Goal: Task Accomplishment & Management: Manage account settings

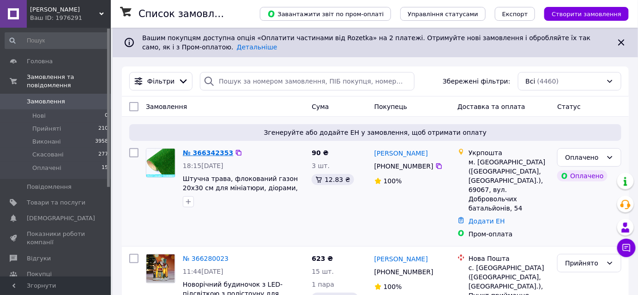
click at [202, 151] on link "№ 366342353" at bounding box center [208, 152] width 50 height 7
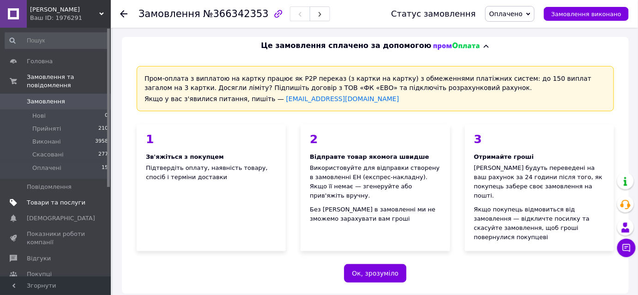
click at [40, 198] on span "Товари та послуги" at bounding box center [56, 202] width 59 height 8
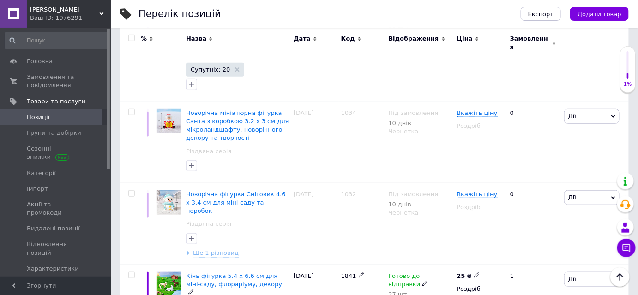
scroll to position [1381, 0]
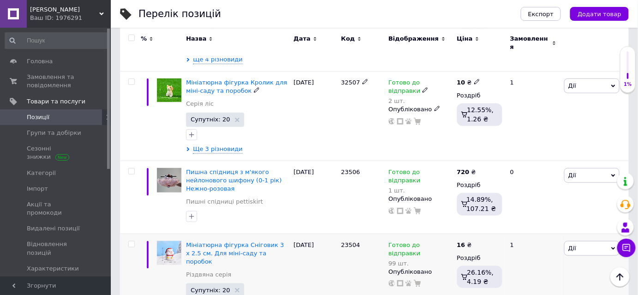
scroll to position [1344, 0]
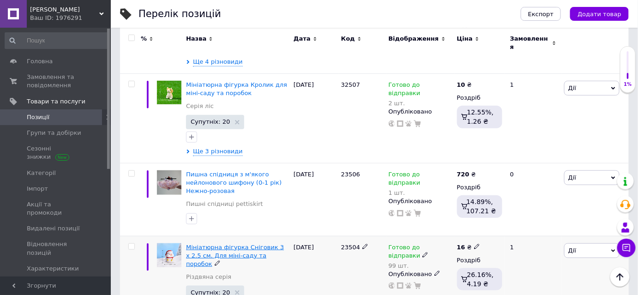
click at [256, 244] on span "Мініатюрна фігурка Сніговик 3 х 2.5 см. Для міні-саду та поробок" at bounding box center [235, 256] width 98 height 24
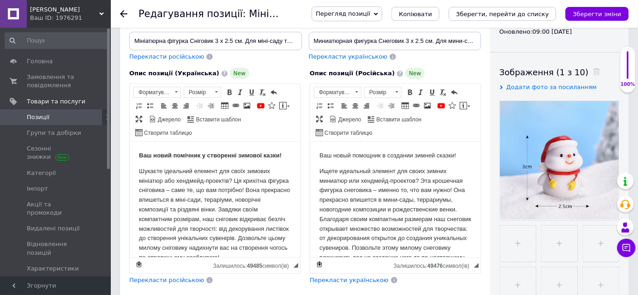
scroll to position [125, 0]
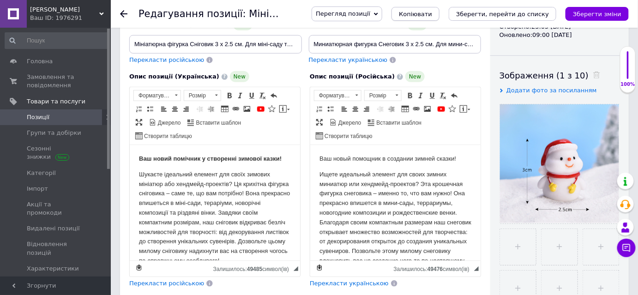
click at [432, 12] on span "Копіювати" at bounding box center [415, 14] width 33 height 7
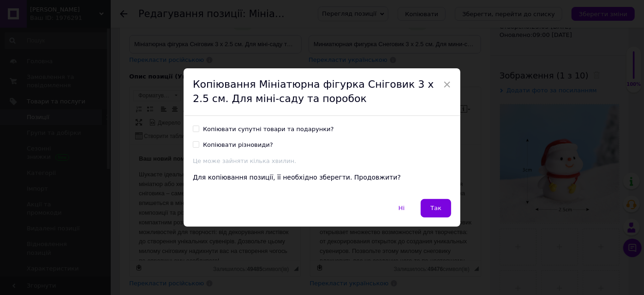
click at [197, 129] on input "Копіювати супутні товари та подарунки?" at bounding box center [196, 128] width 6 height 6
checkbox input "true"
click at [193, 142] on input "Копіювати різновиди?" at bounding box center [196, 144] width 6 height 6
checkbox input "false"
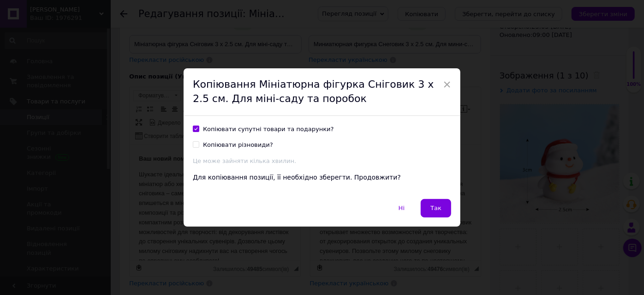
click at [189, 124] on div "Копіювати супутні товари та подарунки? Копіювати різновиди? Це може зайняти кіл…" at bounding box center [322, 157] width 277 height 83
click at [194, 128] on input "Копіювати супутні товари та подарунки?" at bounding box center [196, 128] width 6 height 6
checkbox input "false"
click at [439, 208] on span "Так" at bounding box center [435, 207] width 11 height 7
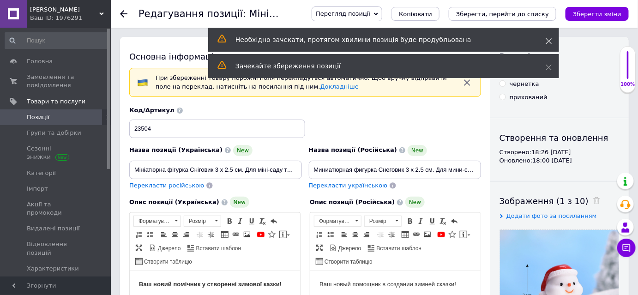
click at [550, 38] on icon at bounding box center [548, 41] width 6 height 6
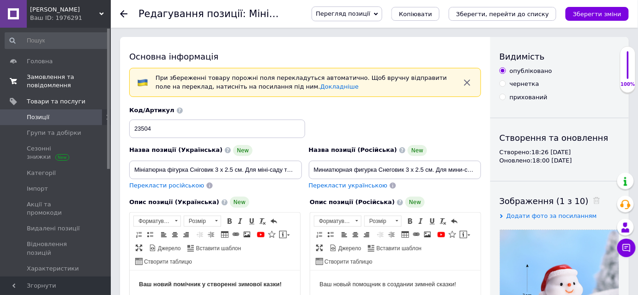
click at [42, 83] on span "Замовлення та повідомлення" at bounding box center [56, 81] width 59 height 17
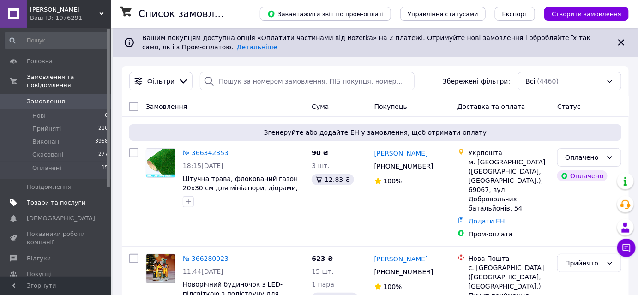
click at [52, 198] on span "Товари та послуги" at bounding box center [56, 202] width 59 height 8
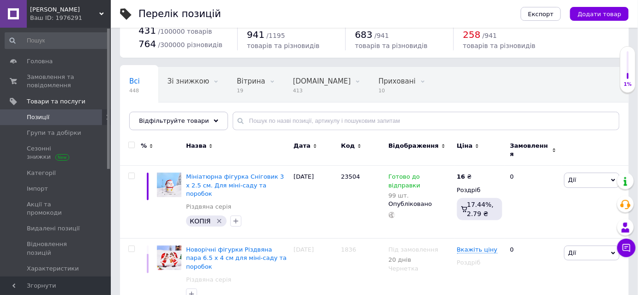
scroll to position [84, 0]
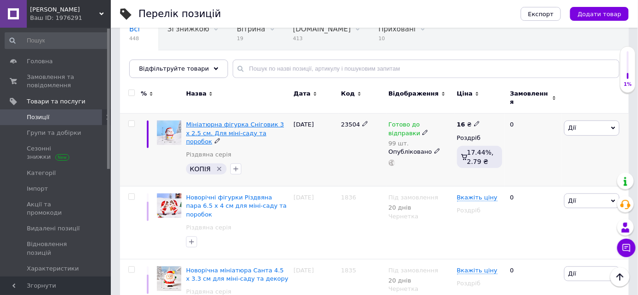
click at [251, 125] on span "Мініатюрна фігурка Сніговик 3 х 2.5 см. Для міні-саду та поробок" at bounding box center [235, 133] width 98 height 24
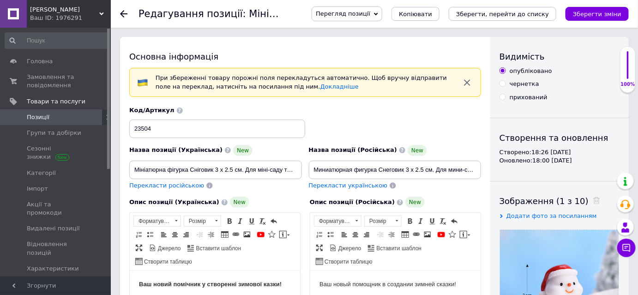
click at [505, 81] on input "чернетка" at bounding box center [502, 83] width 6 height 6
radio input "true"
click at [616, 15] on icon "Зберегти зміни" at bounding box center [597, 14] width 48 height 7
click at [488, 15] on icon "Зберегти, перейти до списку" at bounding box center [502, 14] width 93 height 7
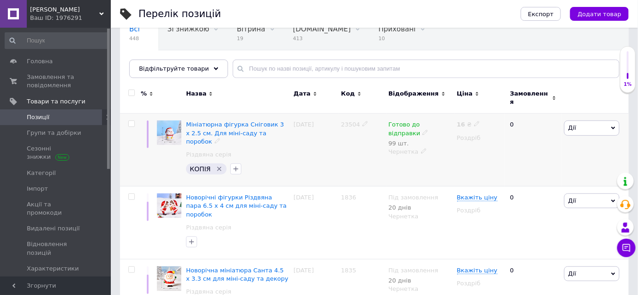
scroll to position [84, 0]
click at [189, 121] on span "Мініатюрна фігурка Сніговик 3 х 2.5 см. Для міні-саду та поробок" at bounding box center [235, 133] width 98 height 24
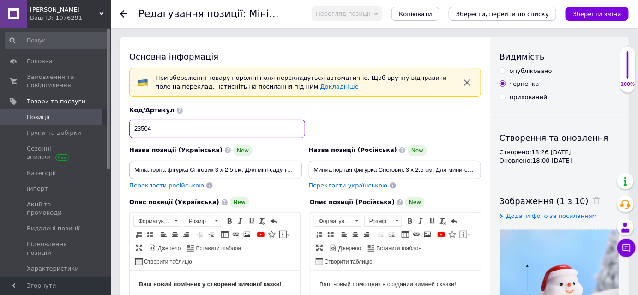
drag, startPoint x: 152, startPoint y: 123, endPoint x: 126, endPoint y: 129, distance: 26.5
click at [128, 129] on div "Код/Артикул 23504" at bounding box center [305, 122] width 358 height 38
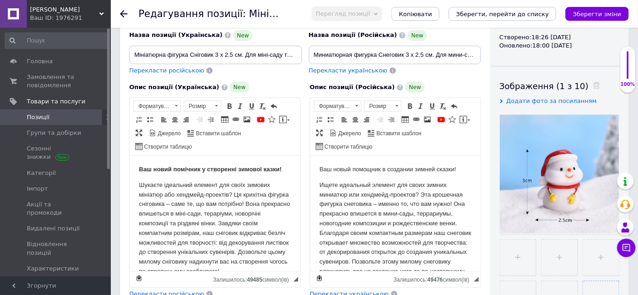
scroll to position [125, 0]
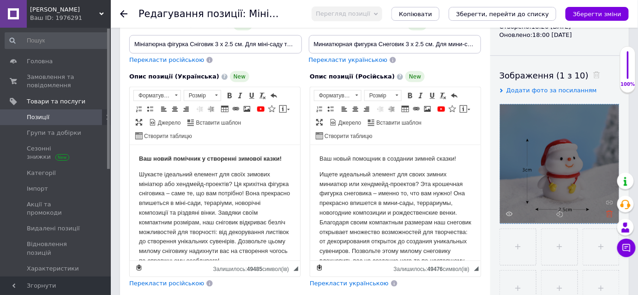
type input "1837"
click at [608, 211] on use at bounding box center [609, 213] width 7 height 7
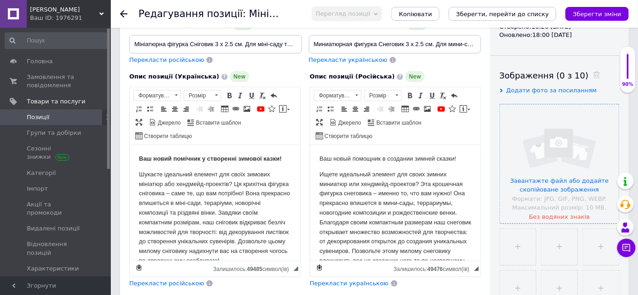
click at [534, 176] on input "file" at bounding box center [559, 163] width 119 height 119
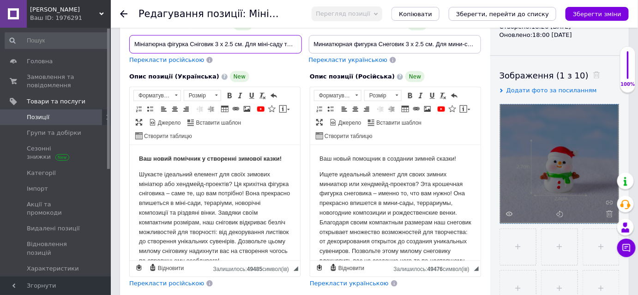
drag, startPoint x: 232, startPoint y: 41, endPoint x: 216, endPoint y: 45, distance: 16.4
click at [216, 45] on input "Мініатюрна фігурка Сніговик 3 х 2.5 см. Для міні-саду та поробок" at bounding box center [215, 44] width 173 height 18
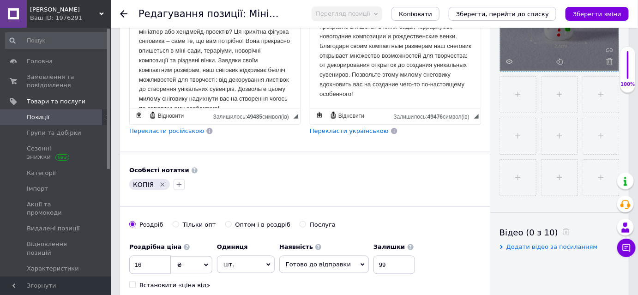
scroll to position [293, 0]
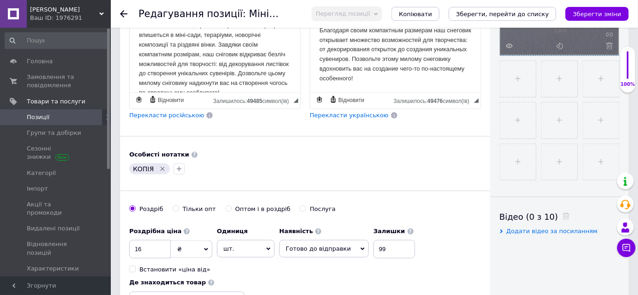
type input "Мініатюрна фігурка Сніговик 2.7 х 2.4 см. Для міні-саду та поробок"
click at [161, 167] on icon "Видалити мітку" at bounding box center [163, 169] width 4 height 4
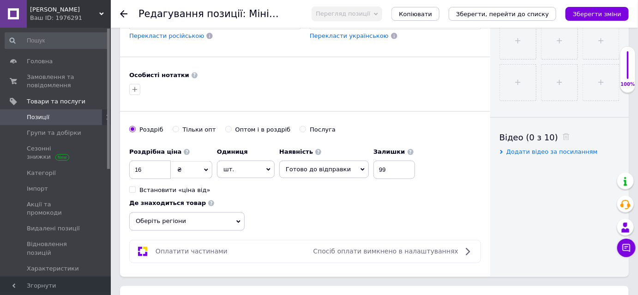
scroll to position [377, 0]
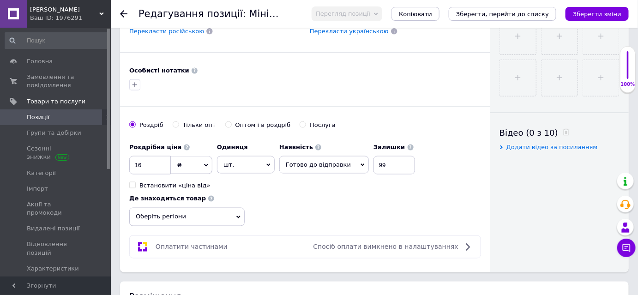
click at [298, 161] on span "Готово до відправки" at bounding box center [318, 164] width 65 height 7
click at [295, 207] on li "Під замовлення" at bounding box center [324, 209] width 89 height 13
drag, startPoint x: 407, startPoint y: 162, endPoint x: 397, endPoint y: 164, distance: 10.3
click at [402, 164] on input "99" at bounding box center [423, 165] width 42 height 18
click at [374, 168] on input "2" at bounding box center [379, 165] width 42 height 18
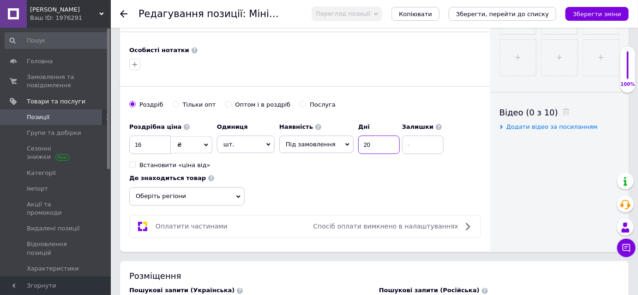
scroll to position [419, 0]
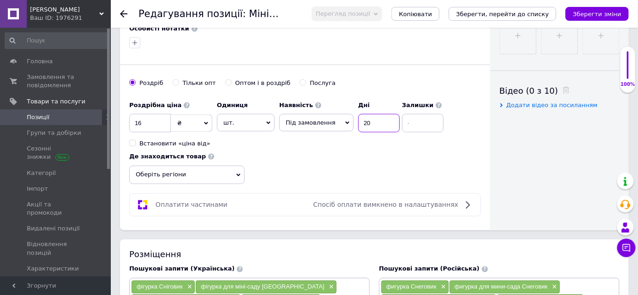
type input "20"
click at [220, 166] on span "Оберіть регіони" at bounding box center [186, 175] width 115 height 18
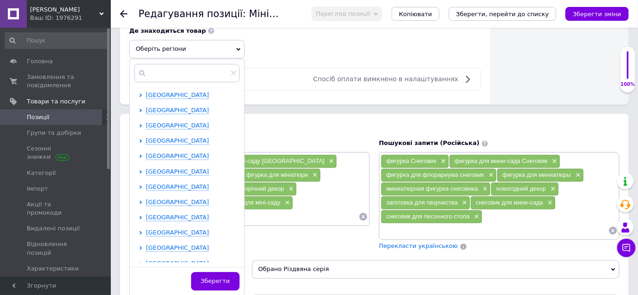
scroll to position [84, 0]
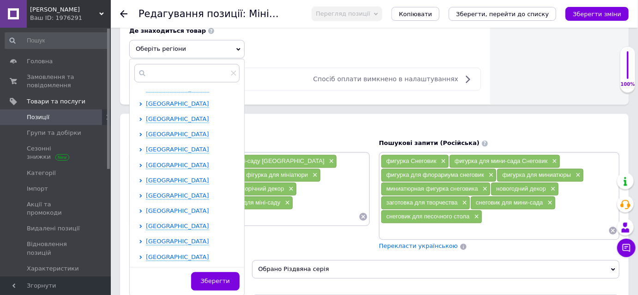
click at [175, 208] on span "[GEOGRAPHIC_DATA]" at bounding box center [177, 211] width 63 height 7
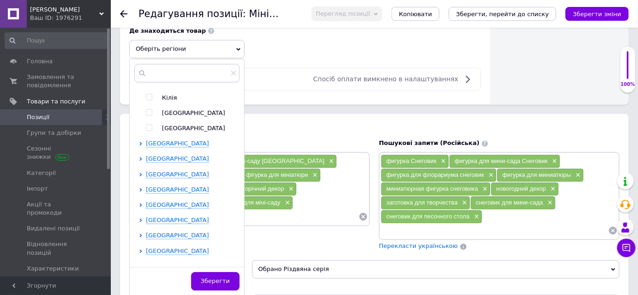
scroll to position [251, 0]
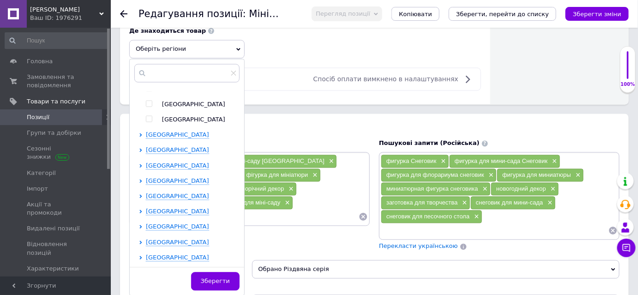
click at [150, 101] on input "checkbox" at bounding box center [149, 104] width 6 height 6
checkbox input "true"
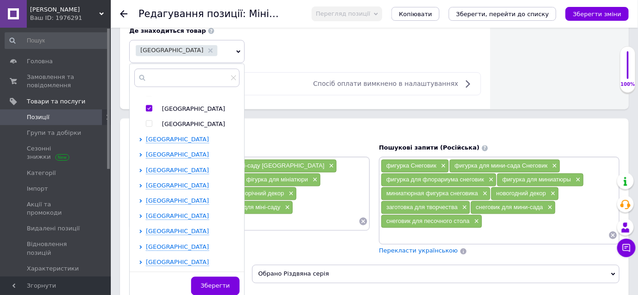
scroll to position [266, 0]
click at [215, 283] on span "Зберегти" at bounding box center [215, 285] width 29 height 7
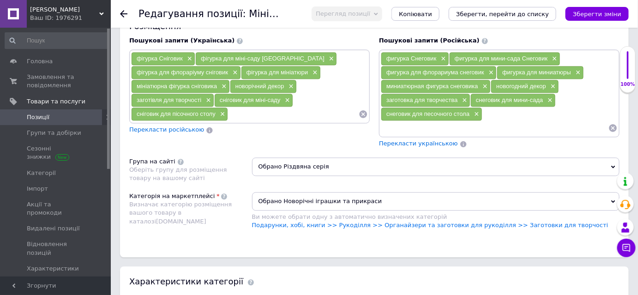
scroll to position [671, 0]
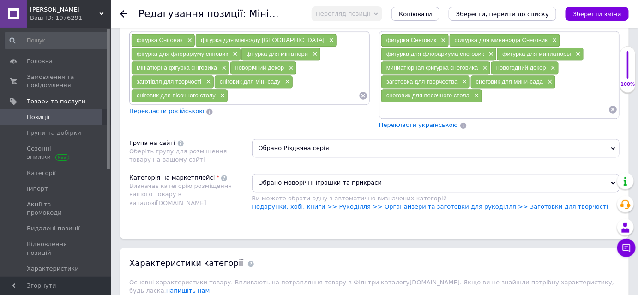
click at [302, 139] on span "Обрано Різдвяна серія" at bounding box center [436, 148] width 368 height 18
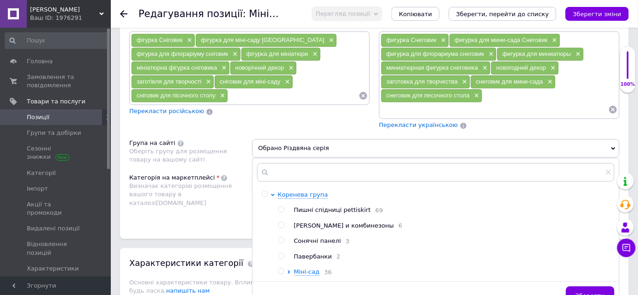
click at [302, 139] on span "Обрано Різдвяна серія" at bounding box center [436, 148] width 368 height 18
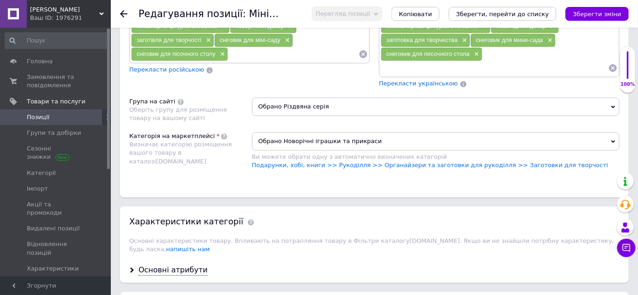
scroll to position [713, 0]
click at [616, 14] on icon "Зберегти зміни" at bounding box center [597, 14] width 48 height 7
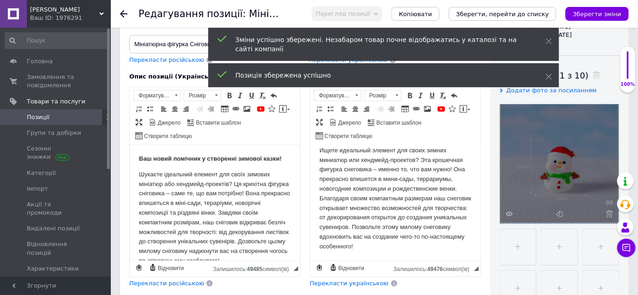
scroll to position [0, 0]
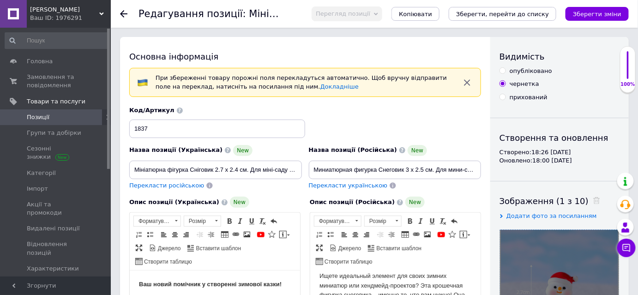
click at [183, 184] on span "Перекласти російською" at bounding box center [166, 185] width 75 height 7
type input "Миниатюрная фигурка Снеговик 2.7 х 2.4 см. Для мини-сада и поделок"
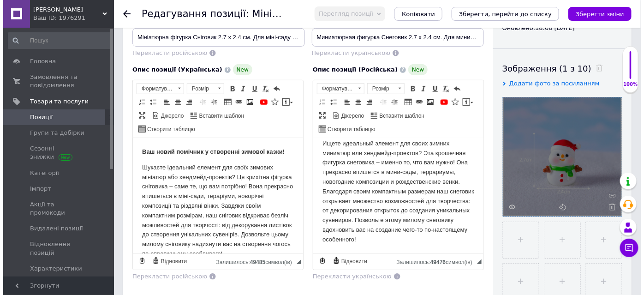
scroll to position [125, 0]
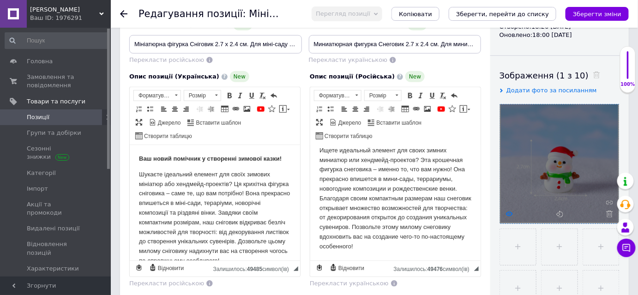
click at [507, 211] on icon at bounding box center [509, 213] width 7 height 7
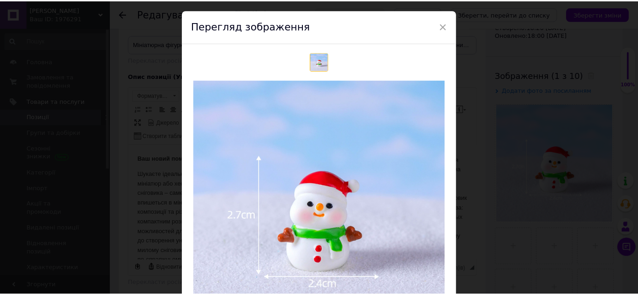
scroll to position [0, 0]
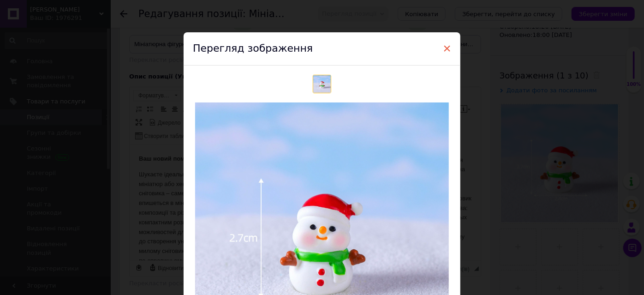
click at [448, 45] on span "×" at bounding box center [447, 49] width 8 height 16
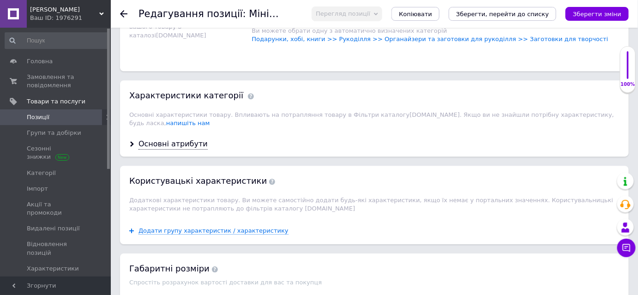
scroll to position [839, 0]
click at [161, 138] on div "Основні атрибути" at bounding box center [172, 143] width 69 height 11
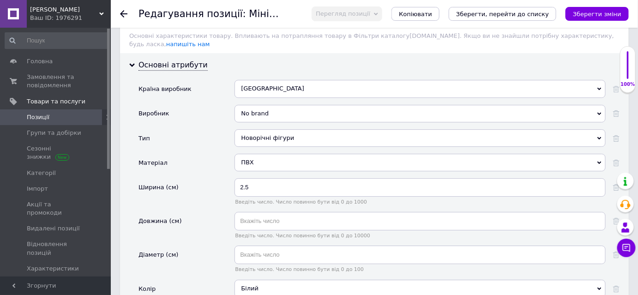
scroll to position [923, 0]
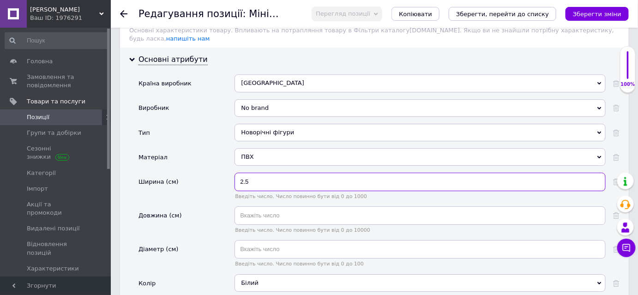
click at [252, 173] on input "2.5" at bounding box center [419, 182] width 371 height 18
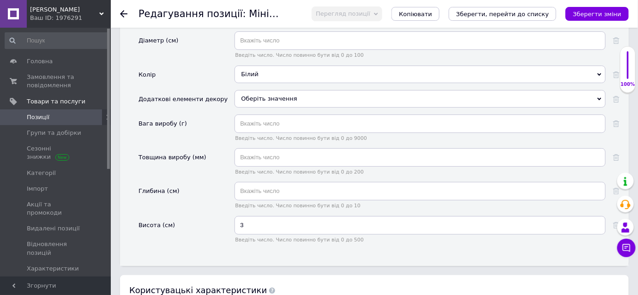
scroll to position [1132, 0]
type input "2.4"
click at [266, 215] on input "3" at bounding box center [419, 224] width 371 height 18
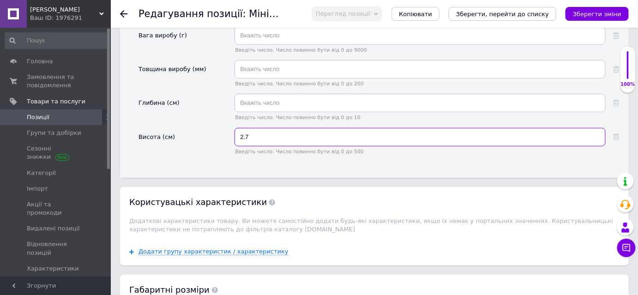
scroll to position [1216, 0]
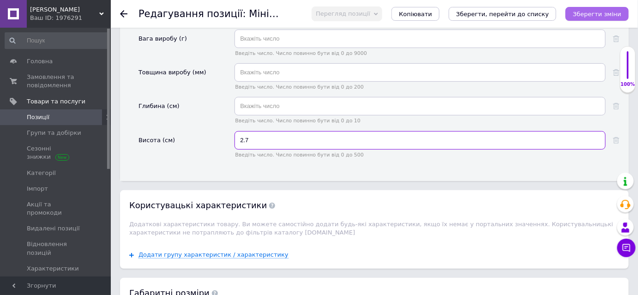
type input "2.7"
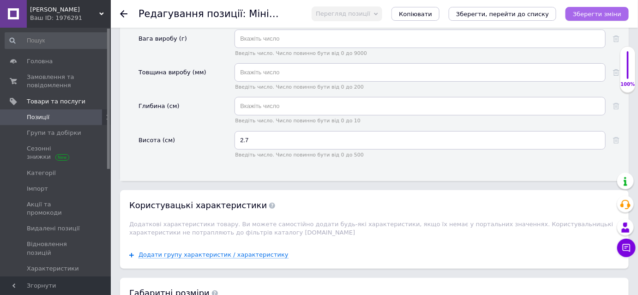
click at [624, 9] on button "Зберегти зміни" at bounding box center [596, 14] width 63 height 14
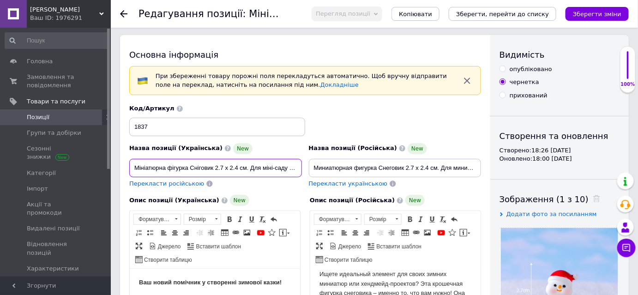
scroll to position [0, 23]
drag, startPoint x: 133, startPoint y: 165, endPoint x: 311, endPoint y: 181, distance: 178.3
click at [311, 181] on div "Назва позиції (Українська) New Мініатюрна фігурка Сніговик 2.7 х 2.4 см. Для мі…" at bounding box center [305, 146] width 358 height 90
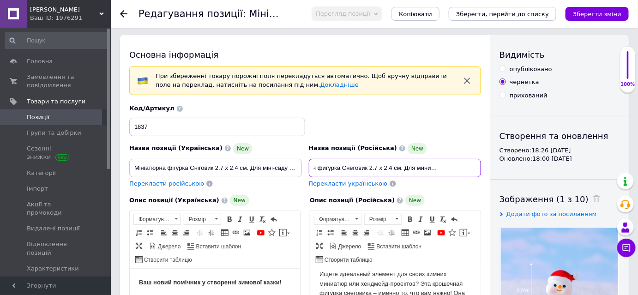
drag, startPoint x: 311, startPoint y: 167, endPoint x: 489, endPoint y: 179, distance: 178.0
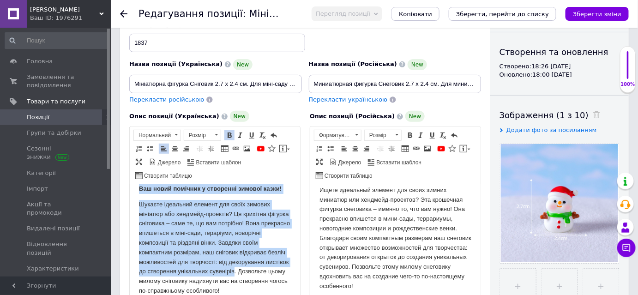
scroll to position [14, 0]
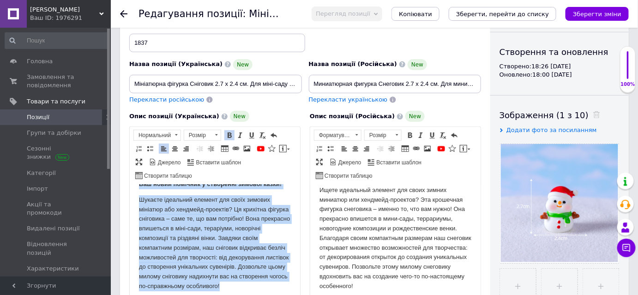
drag, startPoint x: 137, startPoint y: 200, endPoint x: 284, endPoint y: 293, distance: 173.6
click at [284, 293] on html "Ваш новий помічник у створенні зимової казки! Шукаєте ідеальний елемент для сво…" at bounding box center [214, 235] width 170 height 130
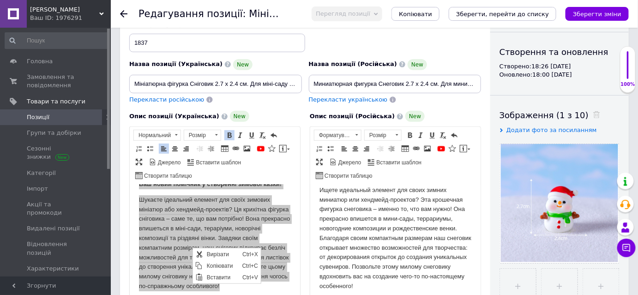
scroll to position [0, 0]
click at [208, 268] on span "Копіювати" at bounding box center [222, 265] width 36 height 11
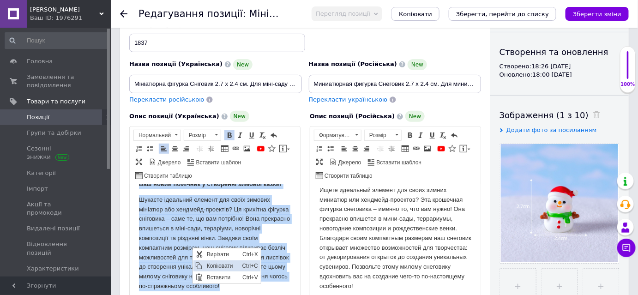
copy body "Ваш новий помічник у створенні зимової казки! Шукаєте ідеальний елемент для сво…"
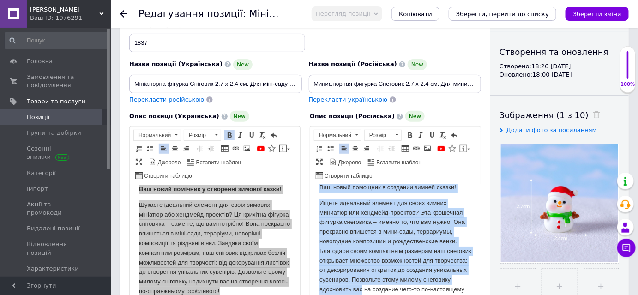
scroll to position [24, 0]
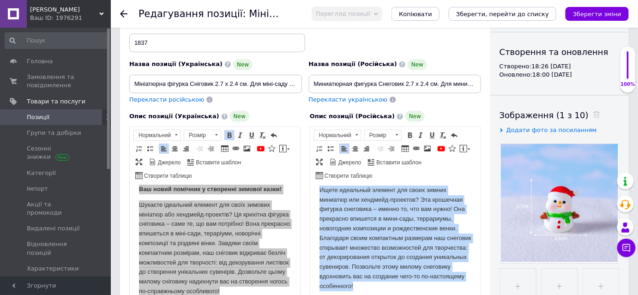
drag, startPoint x: 318, startPoint y: 195, endPoint x: 424, endPoint y: 283, distance: 137.9
click at [424, 283] on body "Ваш новый помощник в создании зимней сказки! Ищете идеальный элемент для своих …" at bounding box center [395, 229] width 152 height 121
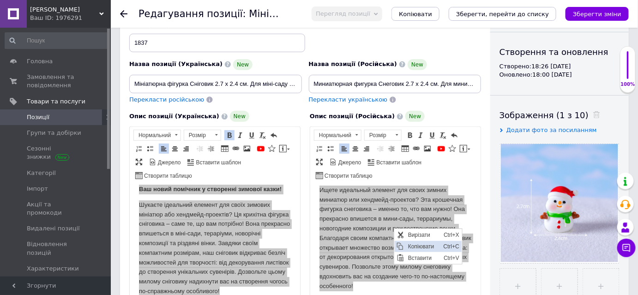
drag, startPoint x: 410, startPoint y: 244, endPoint x: 499, endPoint y: 289, distance: 100.3
click at [410, 244] on span "Копіювати" at bounding box center [423, 245] width 36 height 11
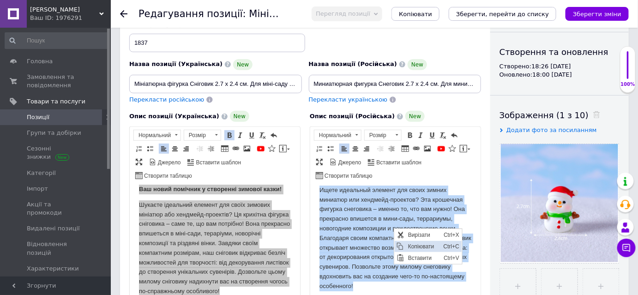
copy body "Ваш новый помощник в создании зимней сказки! Ищете идеальный элемент для своих …"
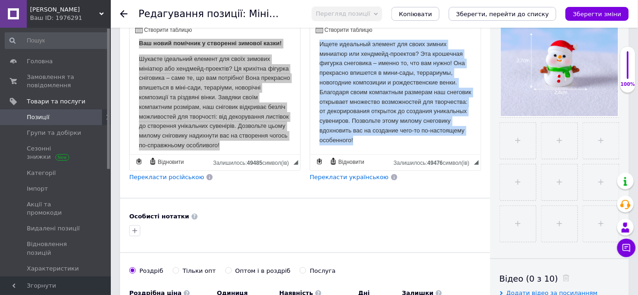
scroll to position [257, 0]
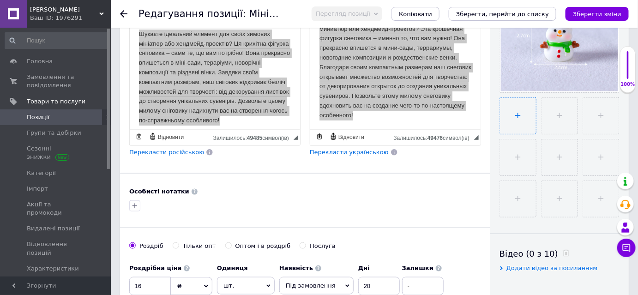
click at [522, 112] on input "file" at bounding box center [518, 116] width 36 height 36
type input "C:\fakepath\Санта (1).png"
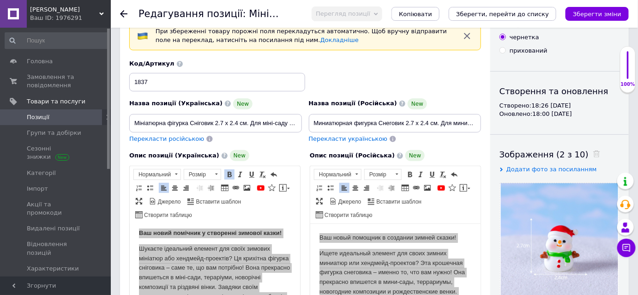
scroll to position [0, 0]
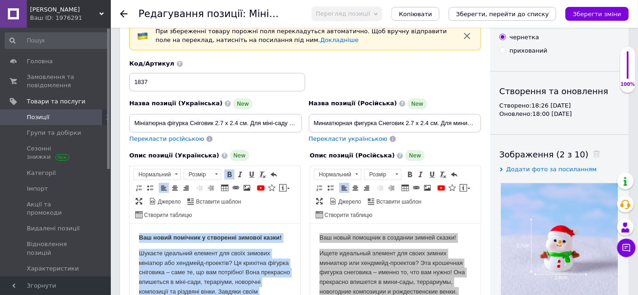
click at [134, 275] on html "Ваш новий помічник у створенні зимової казки! Шукаєте ідеальний елемент для сво…" at bounding box center [214, 288] width 170 height 130
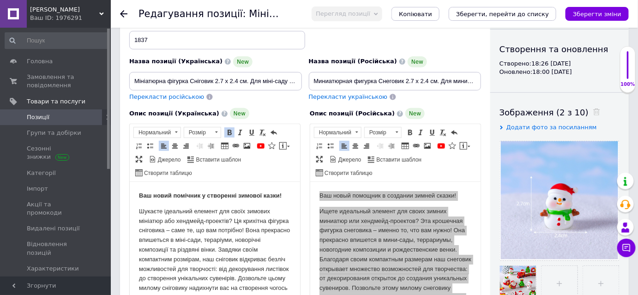
click at [131, 189] on html "Ваш новий помічник у створенні зимової казки! Шукаєте ідеальний елемент для сво…" at bounding box center [214, 246] width 170 height 130
click at [139, 187] on html "Ваш новий помічник у створенні зимової казки! Шукаєте ідеальний елемент для сво…" at bounding box center [214, 246] width 170 height 130
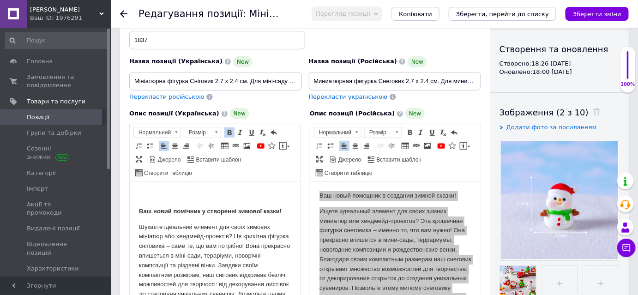
click at [188, 196] on p "Редактор, 16CAF966-8CA3-469F-902D-C06DF5E108C8" at bounding box center [214, 196] width 152 height 10
click at [257, 145] on span at bounding box center [260, 145] width 7 height 7
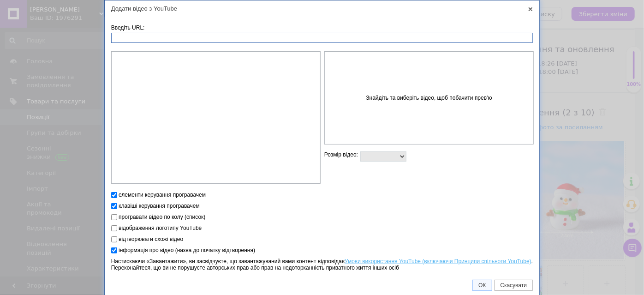
drag, startPoint x: 144, startPoint y: 31, endPoint x: 110, endPoint y: 36, distance: 34.5
click at [111, 36] on input "Введіть URL:" at bounding box center [322, 38] width 422 height 10
paste input "[URL][DOMAIN_NAME]"
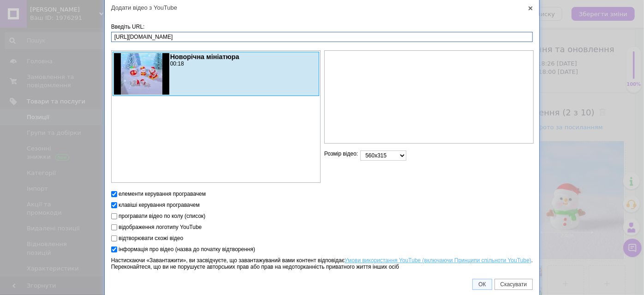
scroll to position [1, 0]
type input "[URL][DOMAIN_NAME]"
click at [482, 282] on span "ОК" at bounding box center [482, 284] width 18 height 6
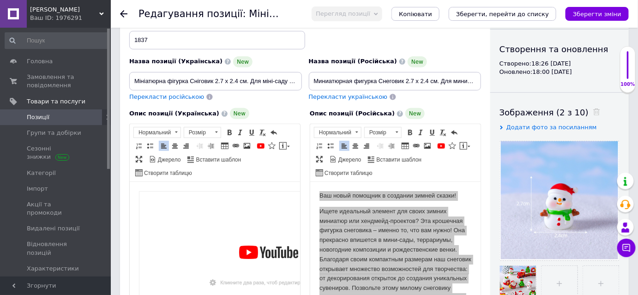
scroll to position [57, 0]
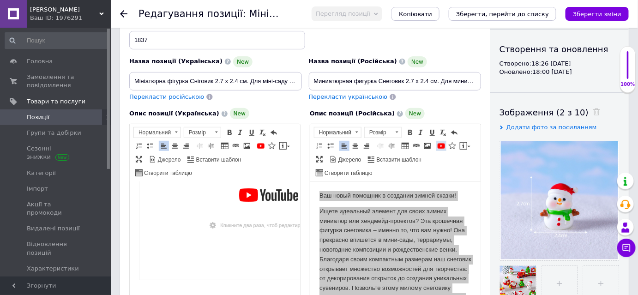
click at [439, 143] on span at bounding box center [440, 145] width 7 height 7
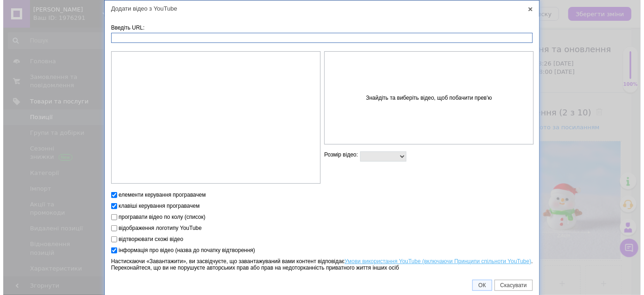
scroll to position [9, 0]
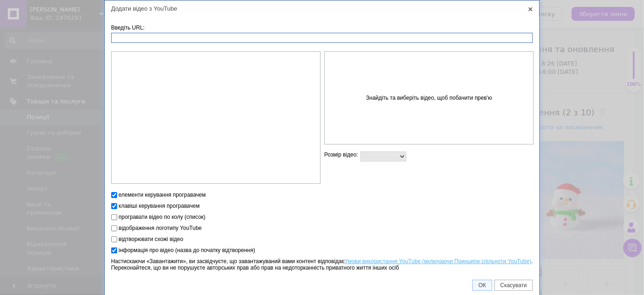
paste input "[URL][DOMAIN_NAME]"
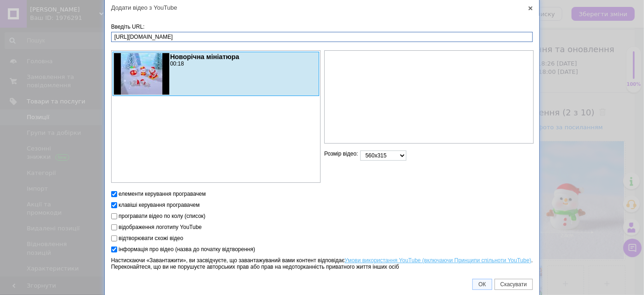
scroll to position [1, 0]
type input "[URL][DOMAIN_NAME]"
click at [485, 282] on span "ОК" at bounding box center [482, 284] width 18 height 6
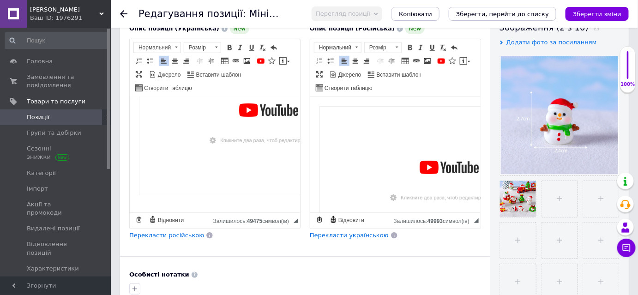
scroll to position [173, 0]
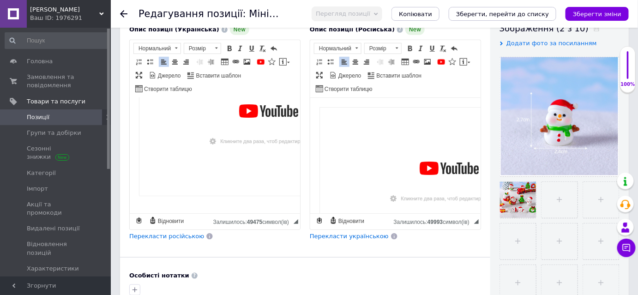
click at [492, 12] on icon "Зберегти, перейти до списку" at bounding box center [502, 14] width 93 height 7
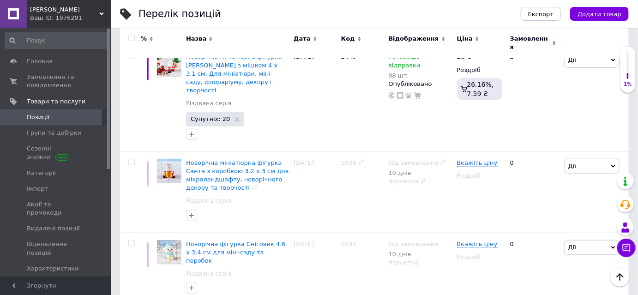
scroll to position [1373, 0]
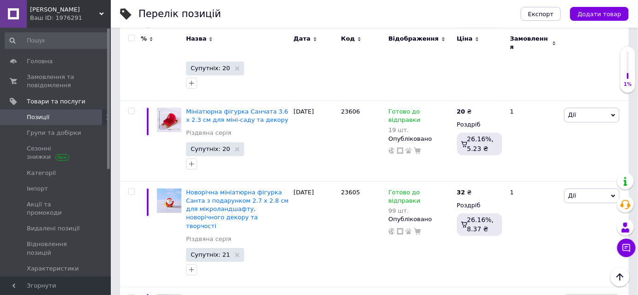
scroll to position [827, 0]
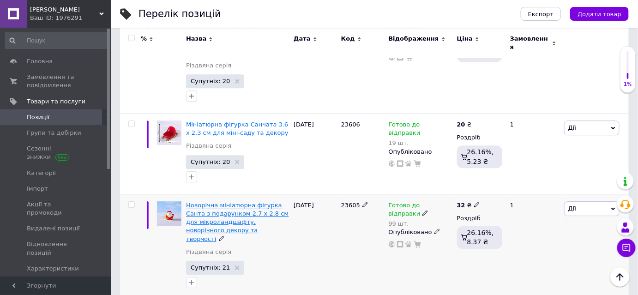
click at [227, 202] on span "Новорічна мініатюрна фігурка Санта з подарунком 2.7 х 2.8 см для мікроландшафту…" at bounding box center [237, 222] width 102 height 41
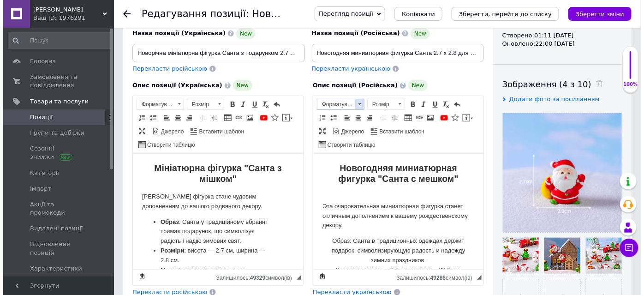
scroll to position [125, 0]
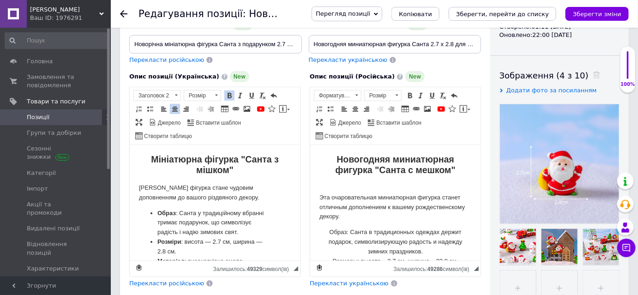
click at [137, 153] on html "Мініатюрна фігурка "Санта з мішком" [PERSON_NAME] фігурка стане чудовим доповне…" at bounding box center [214, 270] width 170 height 251
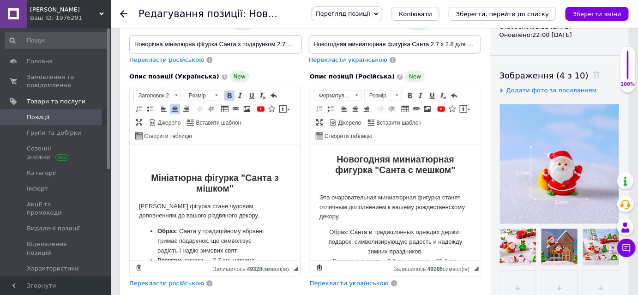
click at [170, 153] on html "Мініатюрна фігурка "Санта з мішком" [PERSON_NAME] фігурка стане чудовим доповне…" at bounding box center [214, 280] width 170 height 270
click at [259, 108] on span at bounding box center [260, 108] width 7 height 7
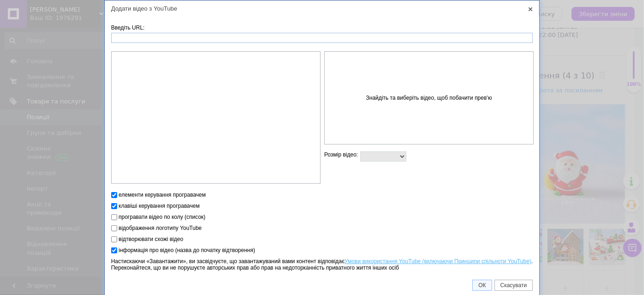
click at [140, 35] on input "Введіть URL:" at bounding box center [322, 38] width 422 height 10
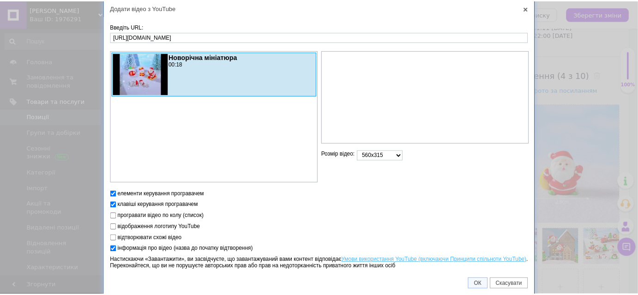
scroll to position [1, 0]
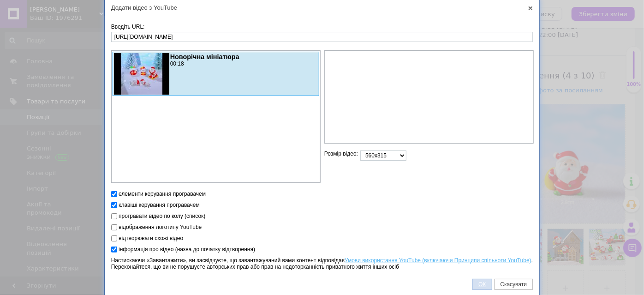
type input "[URL][DOMAIN_NAME]"
click at [487, 284] on span "ОК" at bounding box center [482, 284] width 18 height 6
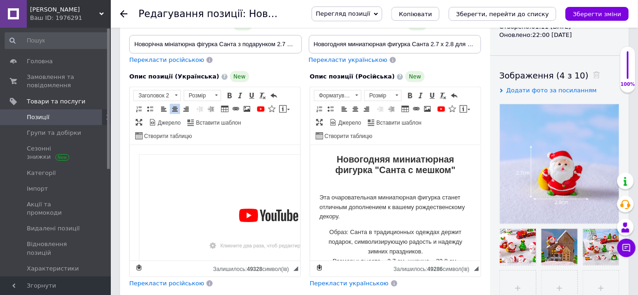
scroll to position [59, 0]
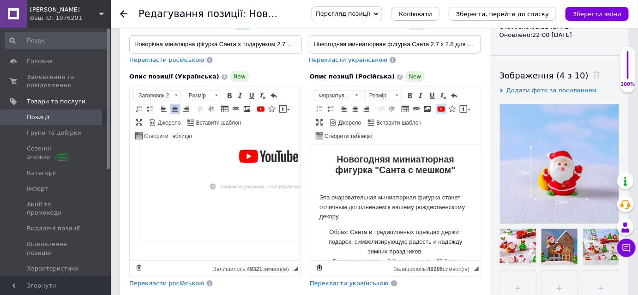
click at [441, 108] on span at bounding box center [440, 108] width 7 height 7
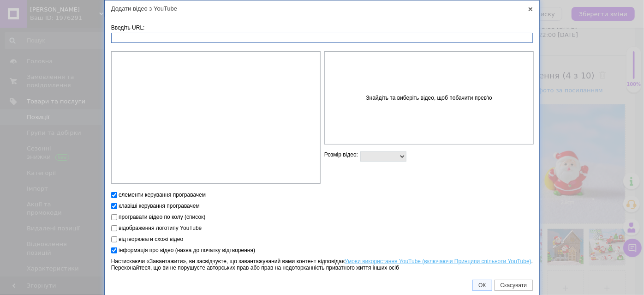
paste input "[URL][DOMAIN_NAME]"
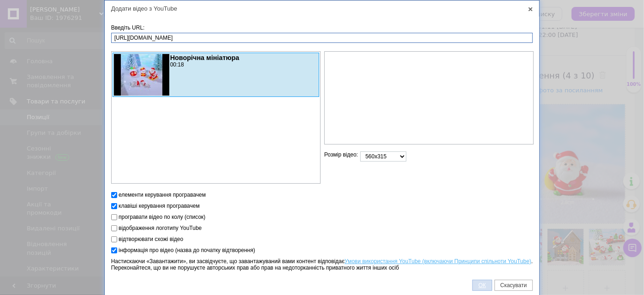
type input "[URL][DOMAIN_NAME]"
click at [483, 286] on span "ОК" at bounding box center [482, 285] width 18 height 6
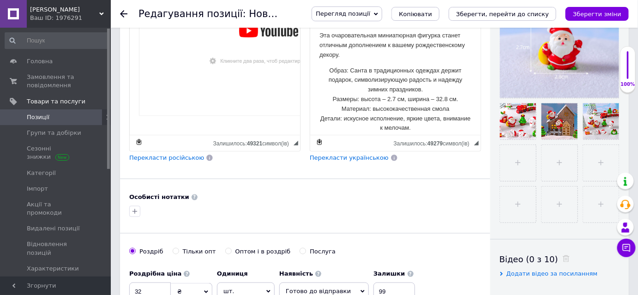
scroll to position [251, 0]
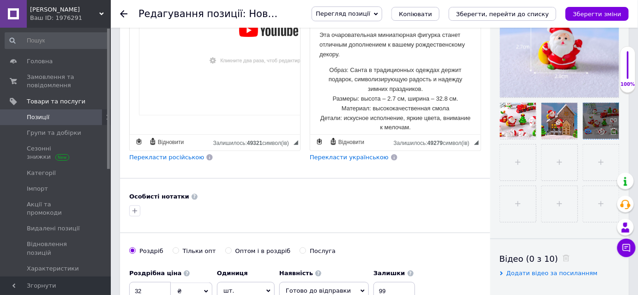
click at [589, 129] on use at bounding box center [588, 131] width 7 height 5
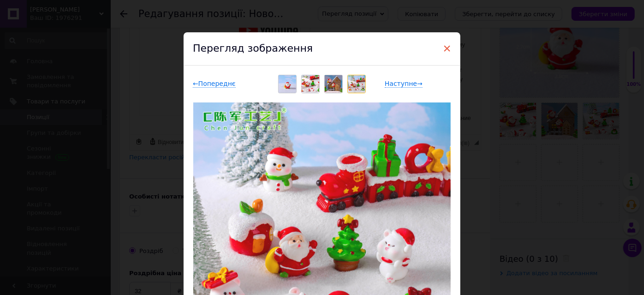
click at [448, 48] on span "×" at bounding box center [447, 49] width 8 height 16
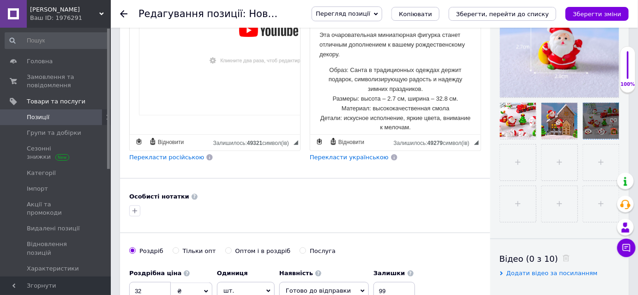
click at [611, 132] on icon at bounding box center [613, 131] width 7 height 7
click at [598, 121] on input "file" at bounding box center [601, 121] width 36 height 36
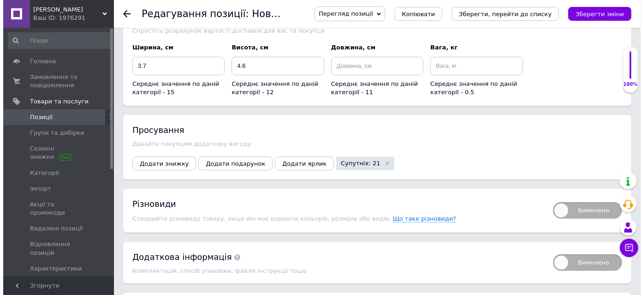
scroll to position [1149, 0]
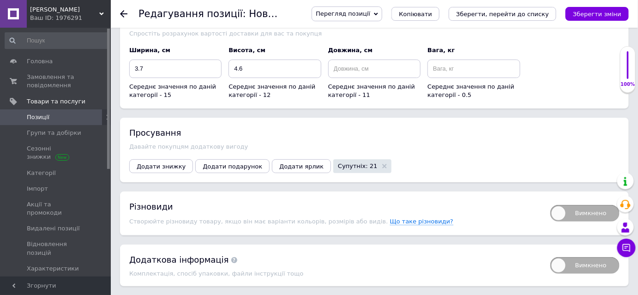
click at [334, 159] on span "Супутніх: 21" at bounding box center [362, 166] width 58 height 14
click at [382, 164] on use at bounding box center [384, 166] width 5 height 5
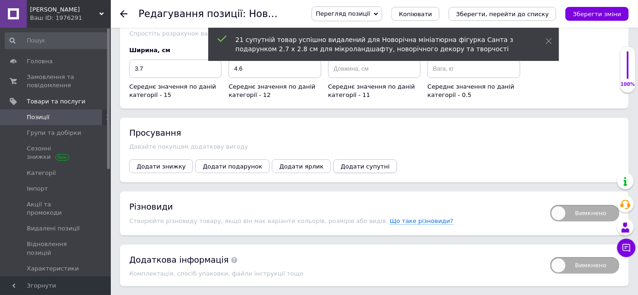
click at [340, 163] on span "Додати супутні" at bounding box center [364, 166] width 49 height 7
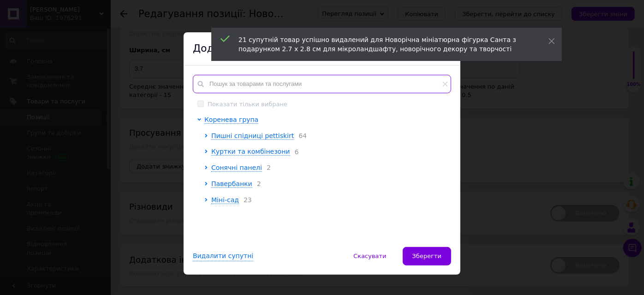
click at [229, 80] on input "text" at bounding box center [322, 84] width 258 height 18
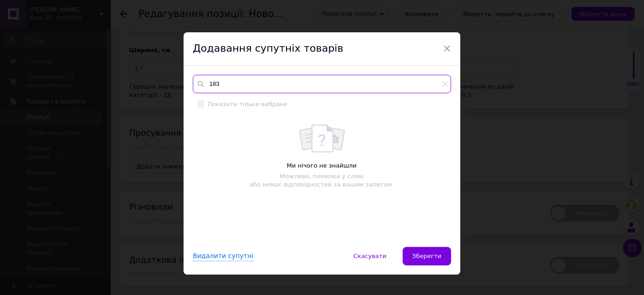
type input "1837"
drag, startPoint x: 225, startPoint y: 82, endPoint x: 207, endPoint y: 84, distance: 18.5
click at [207, 84] on input "1837" at bounding box center [322, 84] width 258 height 18
type input "сніговик"
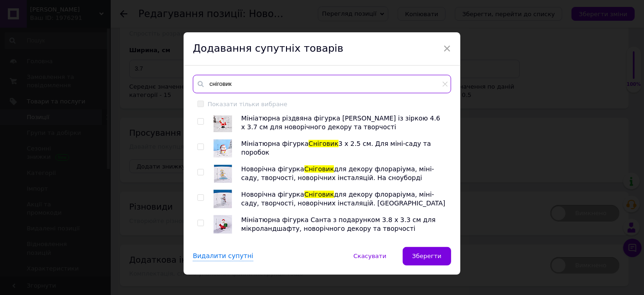
scroll to position [713, 0]
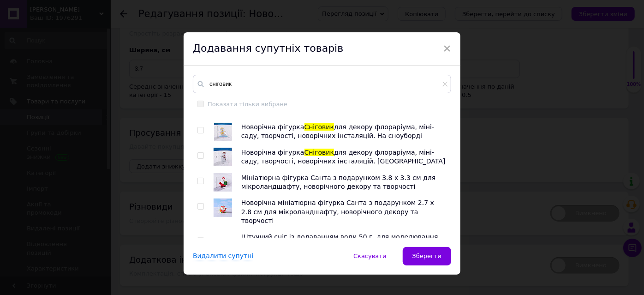
click at [197, 203] on input "checkbox" at bounding box center [200, 206] width 6 height 6
checkbox input "true"
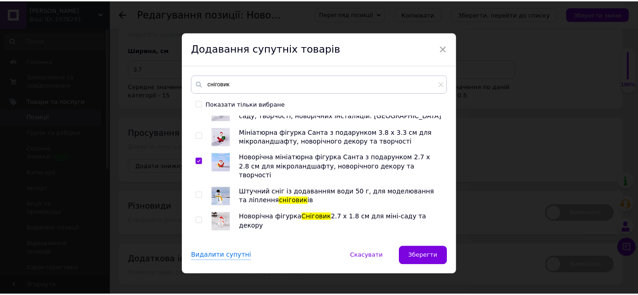
scroll to position [759, 0]
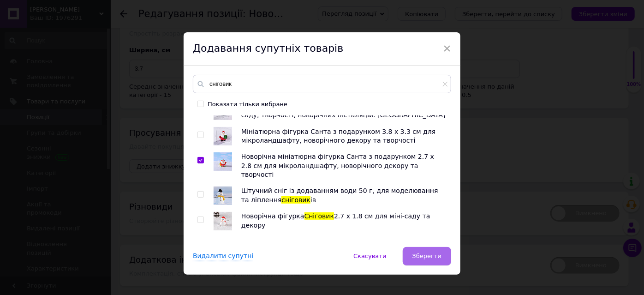
click at [436, 254] on span "Зберегти" at bounding box center [426, 255] width 29 height 7
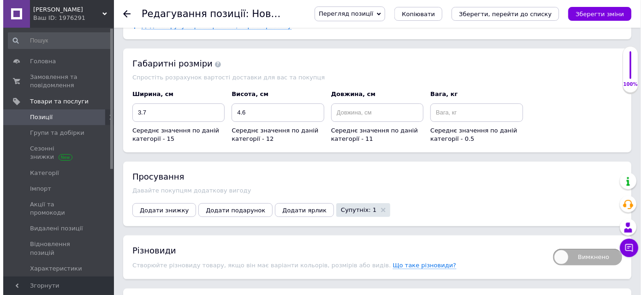
scroll to position [1107, 0]
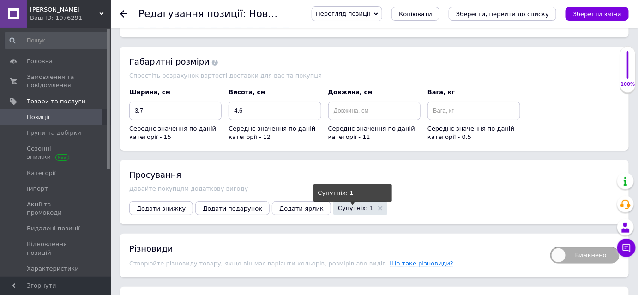
click at [338, 205] on span "Супутніх: 1" at bounding box center [356, 208] width 36 height 6
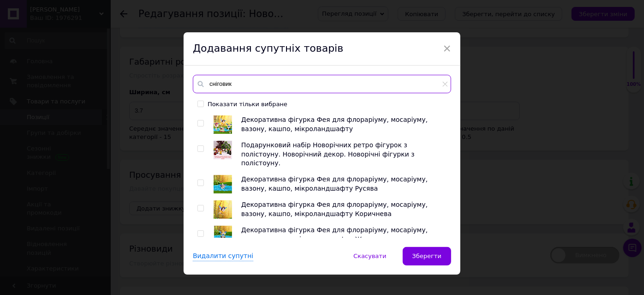
click at [235, 86] on input "сніговик" at bounding box center [322, 84] width 258 height 18
click at [447, 85] on input "сніговик" at bounding box center [322, 84] width 258 height 18
type input "сніговик"
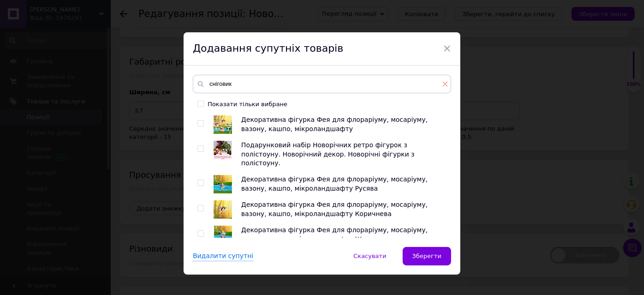
click at [445, 85] on icon at bounding box center [445, 84] width 6 height 6
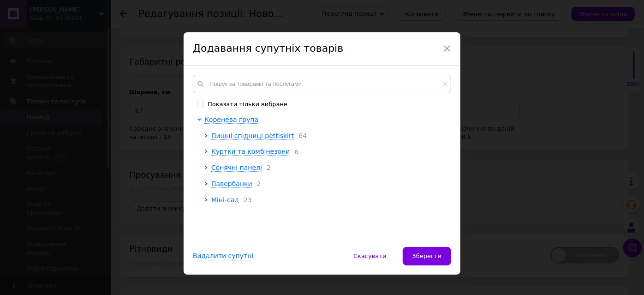
click at [218, 203] on span "Міні-сад" at bounding box center [225, 199] width 28 height 7
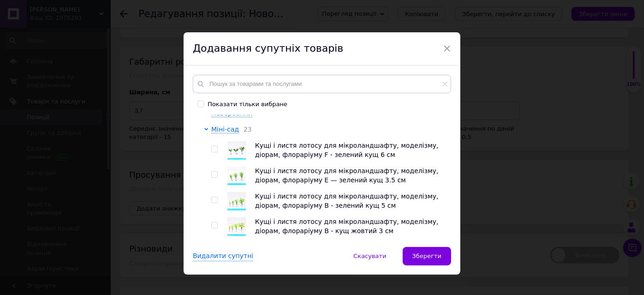
scroll to position [0, 0]
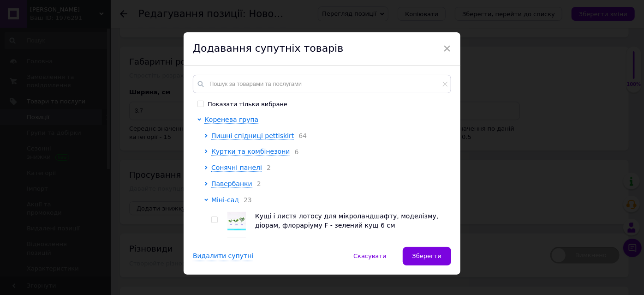
click at [204, 202] on icon at bounding box center [206, 200] width 4 height 4
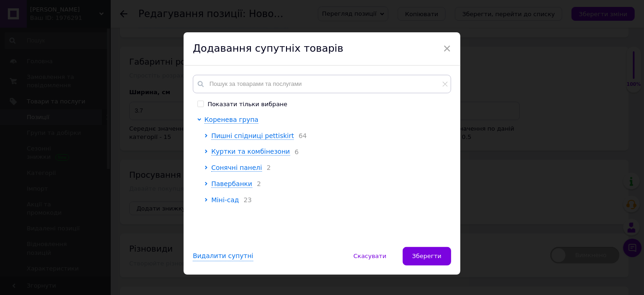
click at [205, 202] on icon at bounding box center [206, 200] width 2 height 4
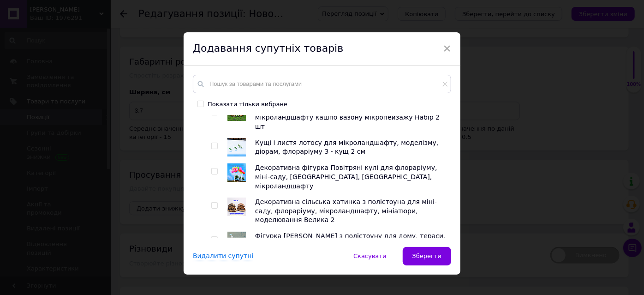
scroll to position [461, 0]
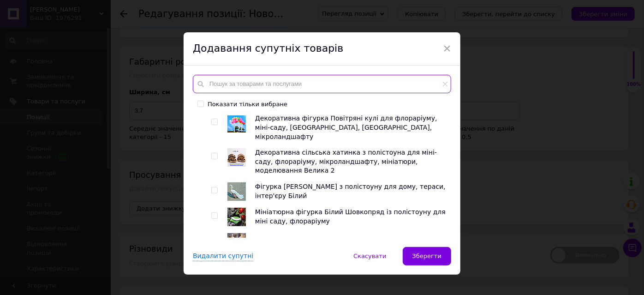
click at [236, 85] on input "text" at bounding box center [322, 84] width 258 height 18
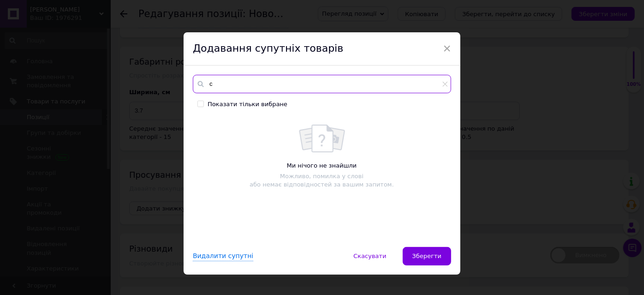
scroll to position [0, 0]
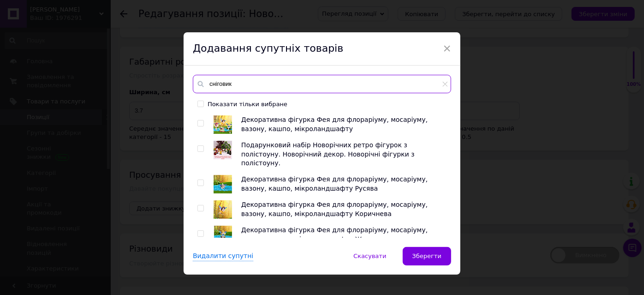
type input "сніговик"
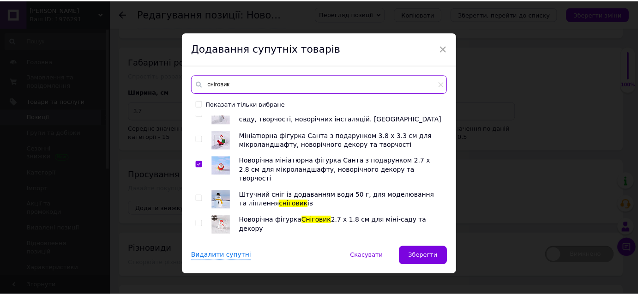
scroll to position [759, 0]
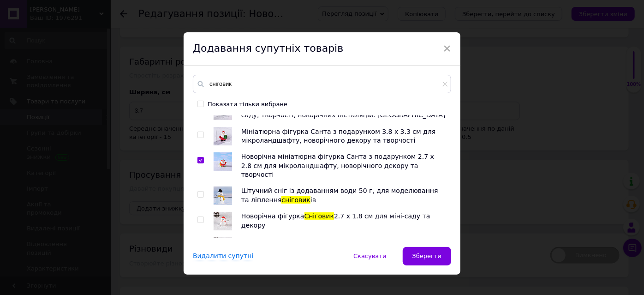
click at [419, 262] on button "Зберегти" at bounding box center [427, 256] width 48 height 18
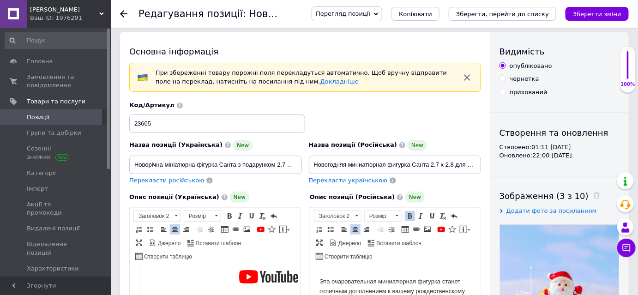
scroll to position [0, 0]
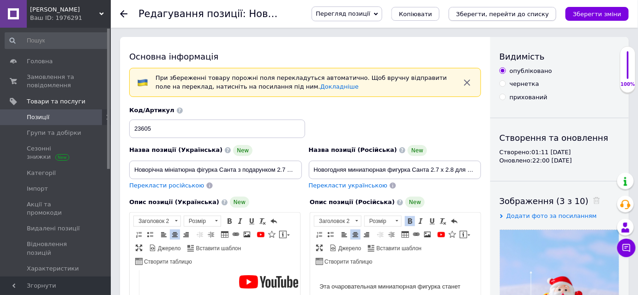
click at [477, 9] on button "Зберегти, перейти до списку" at bounding box center [502, 14] width 108 height 14
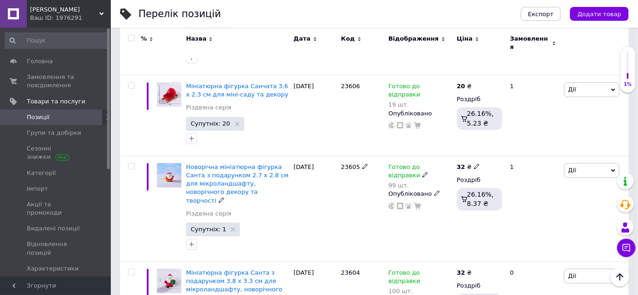
scroll to position [872, 0]
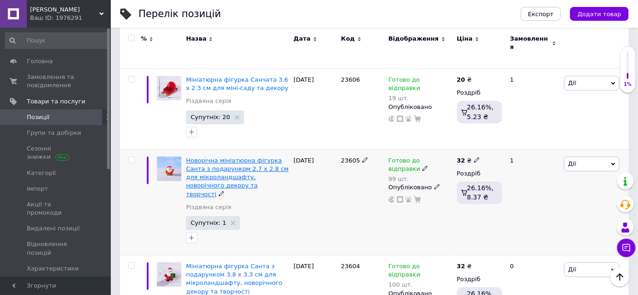
click at [214, 157] on span "Новорічна мініатюрна фігурка Санта з подарунком 2.7 х 2.8 см для мікроландшафту…" at bounding box center [237, 177] width 102 height 41
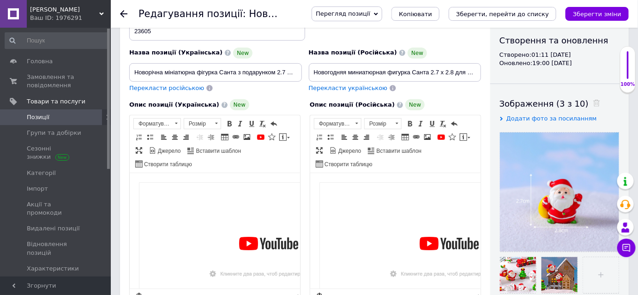
scroll to position [42, 0]
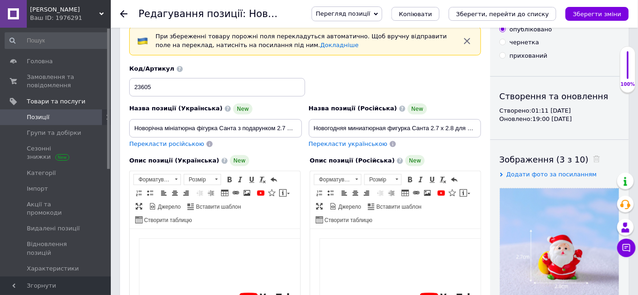
click at [119, 9] on div "Редагування позиції: Новорічна мініатюрна фігурка Санта з подарунком 2.7 х 2.8 …" at bounding box center [374, 14] width 527 height 28
click at [124, 14] on use at bounding box center [123, 13] width 7 height 7
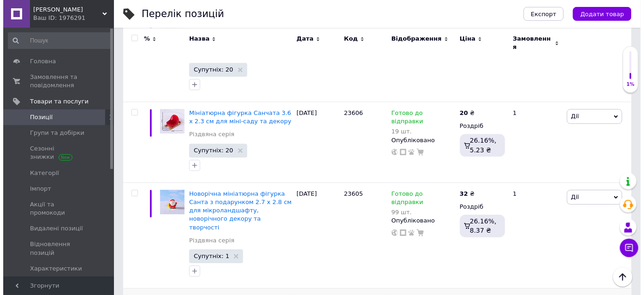
scroll to position [839, 0]
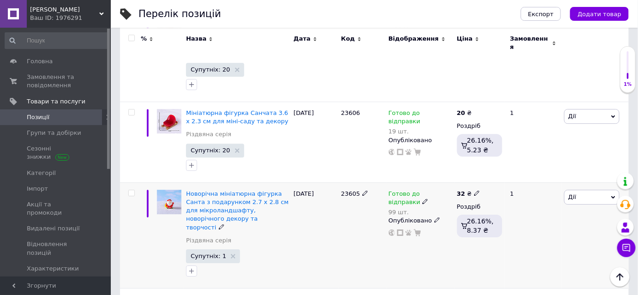
click at [585, 190] on span "Дії" at bounding box center [591, 197] width 55 height 15
click at [529, 273] on li "Супутні" at bounding box center [557, 279] width 122 height 13
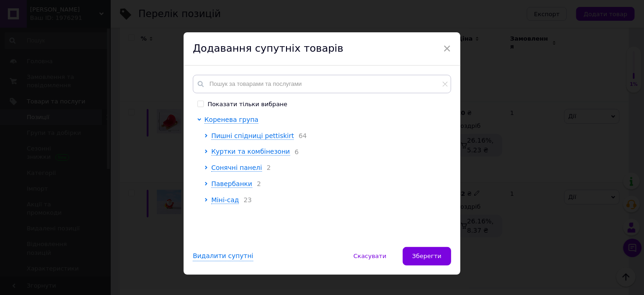
click at [202, 202] on div at bounding box center [200, 160] width 7 height 90
click at [205, 201] on icon at bounding box center [206, 200] width 2 height 4
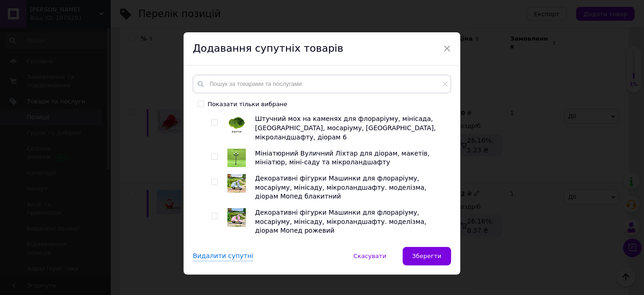
scroll to position [461, 0]
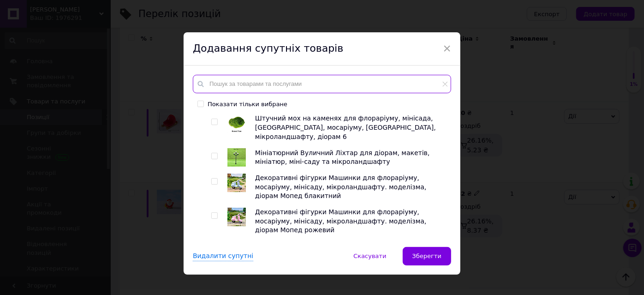
click at [231, 83] on input "text" at bounding box center [322, 84] width 258 height 18
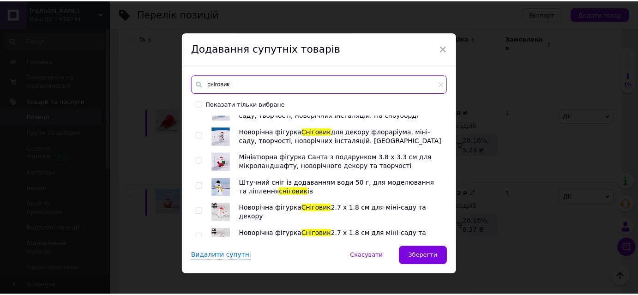
scroll to position [11, 0]
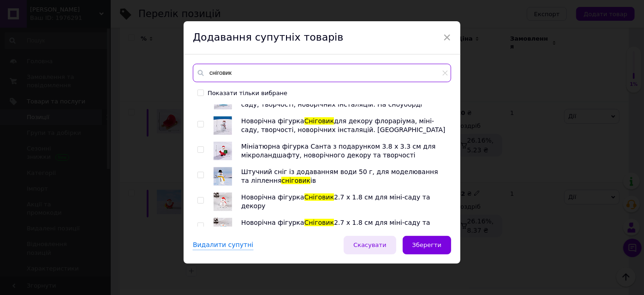
type input "сніговик"
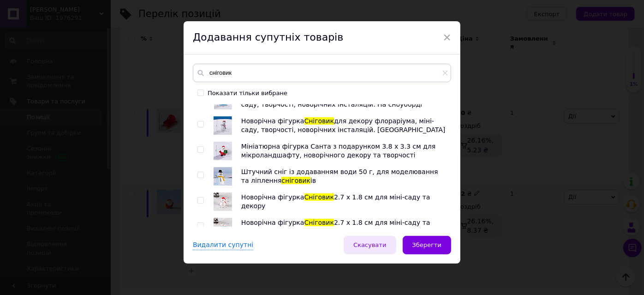
click at [386, 247] on span "Скасувати" at bounding box center [369, 244] width 33 height 7
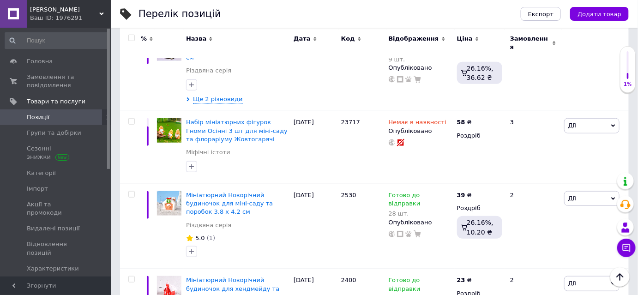
scroll to position [0, 0]
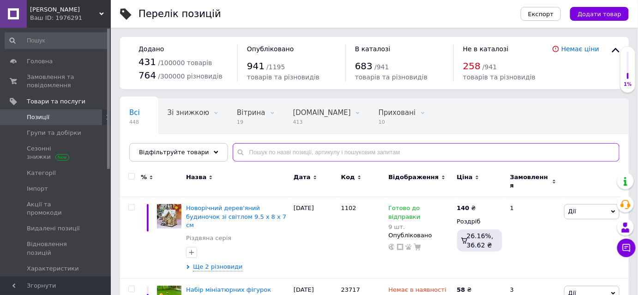
click at [234, 157] on input "text" at bounding box center [426, 152] width 387 height 18
type input "сані"
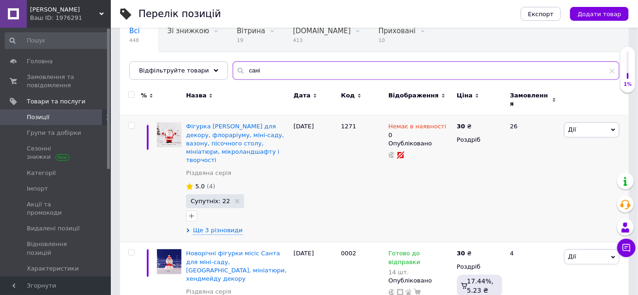
scroll to position [84, 0]
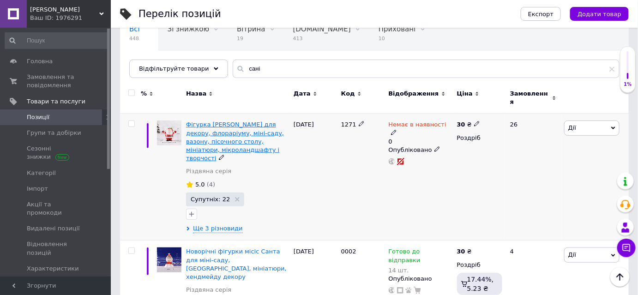
click at [217, 143] on span "Фігурка [PERSON_NAME] для декору, флораріуму, міні-саду, вазону, пісочного стол…" at bounding box center [235, 141] width 98 height 41
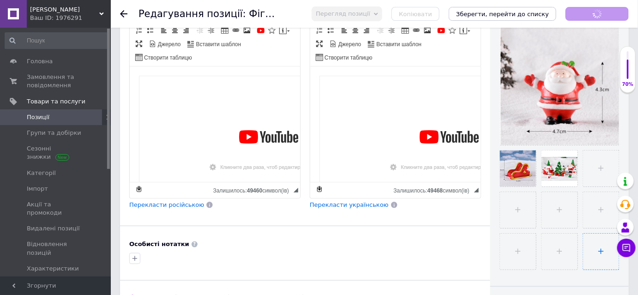
scroll to position [209, 0]
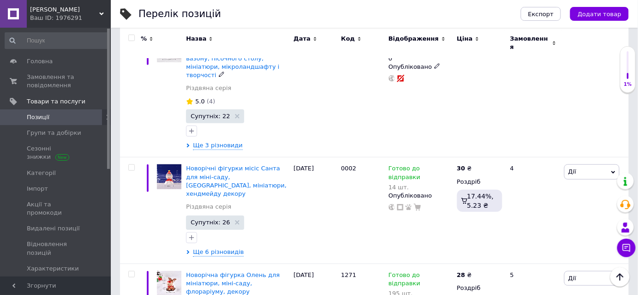
scroll to position [167, 0]
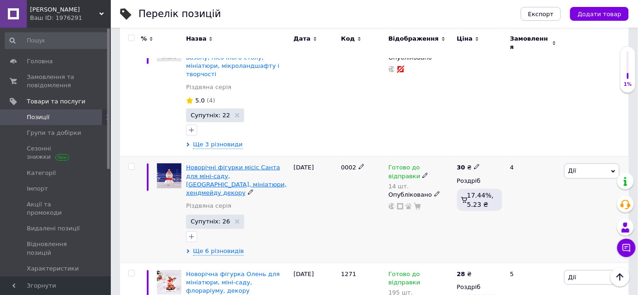
click at [241, 164] on span "Новорічні фігурки місіс Санта для міні-саду, [GEOGRAPHIC_DATA], мініатюри, хенд…" at bounding box center [236, 180] width 101 height 32
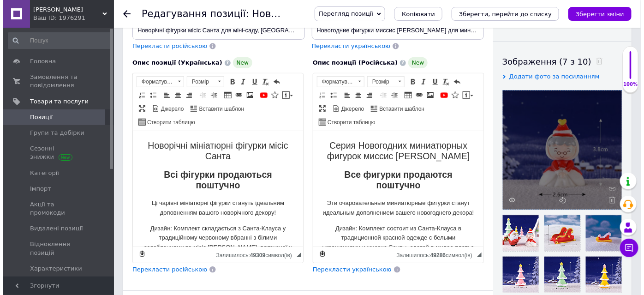
scroll to position [167, 0]
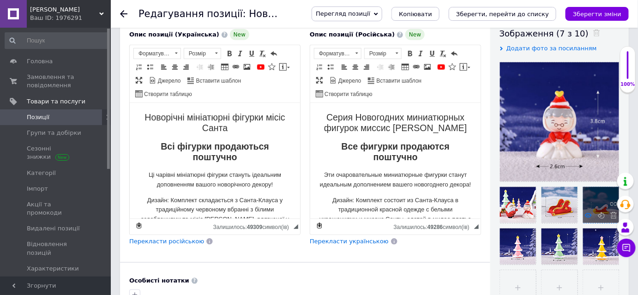
click at [589, 215] on icon at bounding box center [588, 215] width 7 height 7
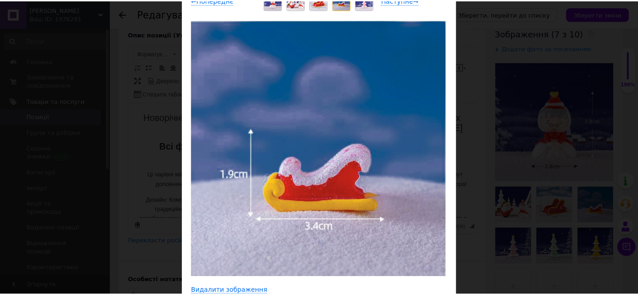
scroll to position [0, 0]
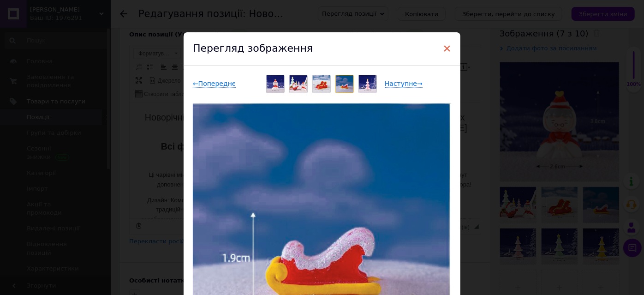
click at [443, 49] on span "×" at bounding box center [447, 49] width 8 height 16
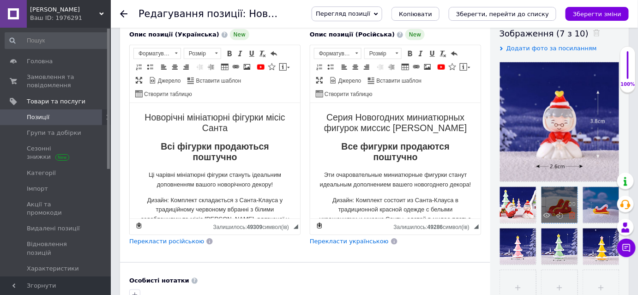
click at [573, 215] on use at bounding box center [571, 215] width 7 height 7
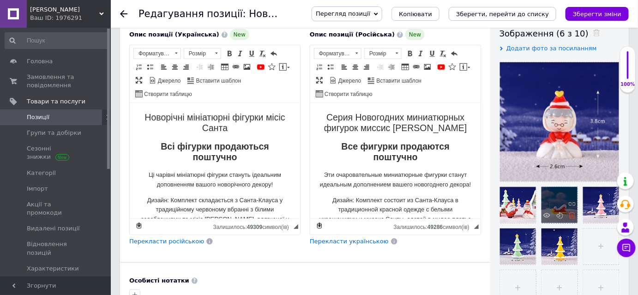
click at [573, 215] on use at bounding box center [571, 215] width 7 height 7
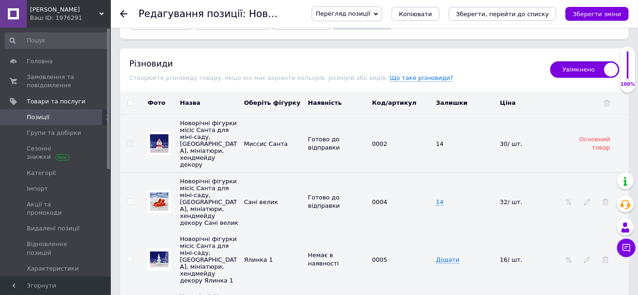
scroll to position [1216, 0]
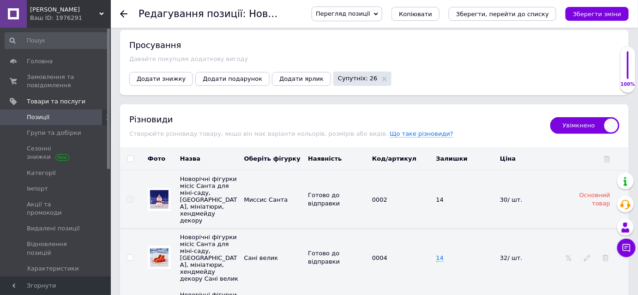
click at [563, 117] on span "Увімкнено" at bounding box center [584, 125] width 69 height 17
click at [550, 111] on input "Увімкнено" at bounding box center [547, 114] width 6 height 6
checkbox input "false"
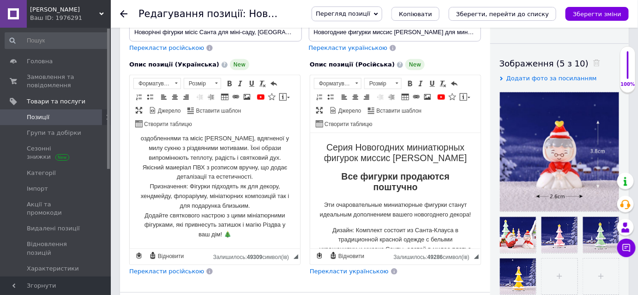
scroll to position [125, 0]
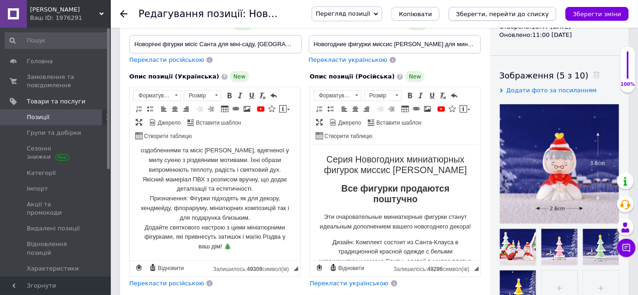
click at [501, 11] on icon "Зберегти, перейти до списку" at bounding box center [502, 14] width 93 height 7
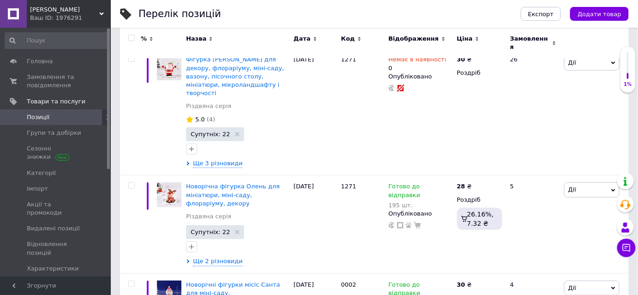
scroll to position [167, 0]
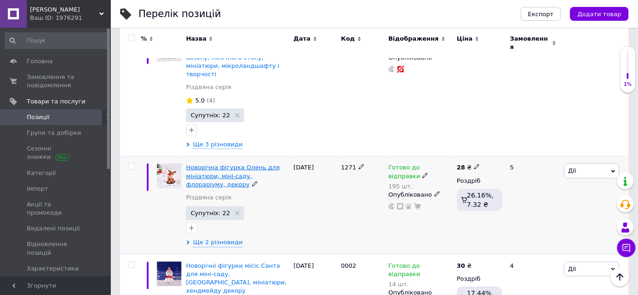
click at [229, 164] on span "Новорічна фігурка Олень для мініатюри, міні-саду, флораріуму, декору" at bounding box center [233, 176] width 94 height 24
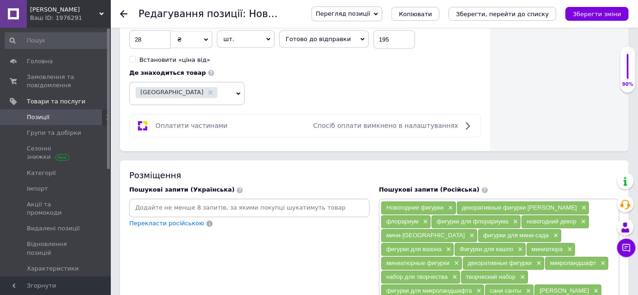
scroll to position [377, 0]
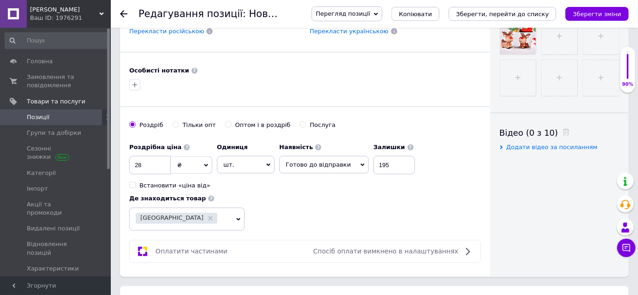
click at [123, 14] on use at bounding box center [123, 13] width 7 height 7
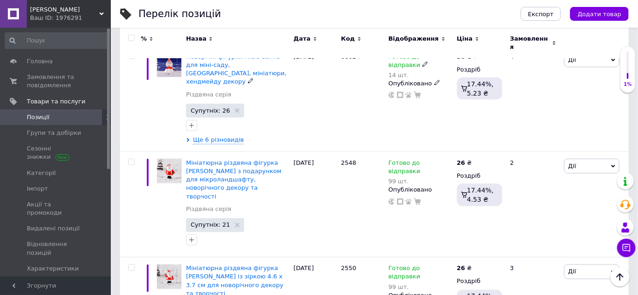
scroll to position [377, 0]
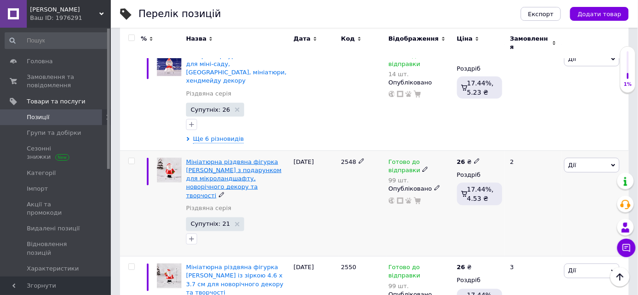
click at [235, 158] on span "Мініатюрна різдвяна фігурка [PERSON_NAME] з подарунком для мікроландшафту, ново…" at bounding box center [234, 178] width 96 height 41
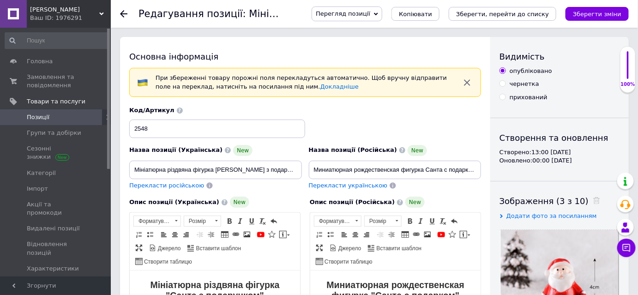
click at [124, 16] on icon at bounding box center [123, 13] width 7 height 7
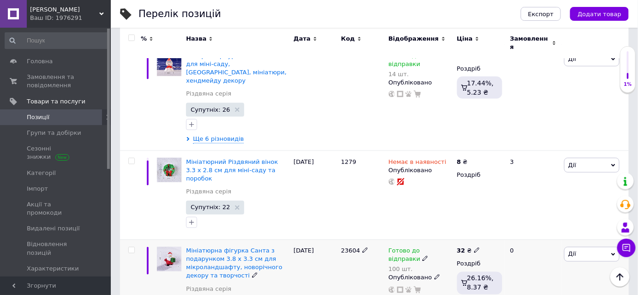
scroll to position [461, 0]
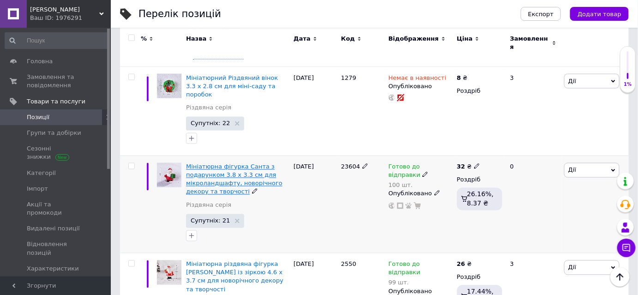
click at [246, 163] on span "Мініатюрна фігурка Санта з подарунком 3.8 х 3.3 см для мікроландшафту, новорічн…" at bounding box center [234, 179] width 96 height 32
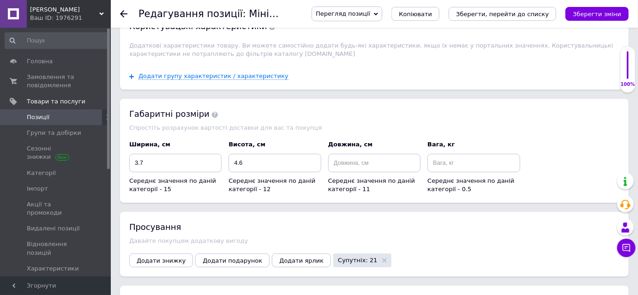
scroll to position [1065, 0]
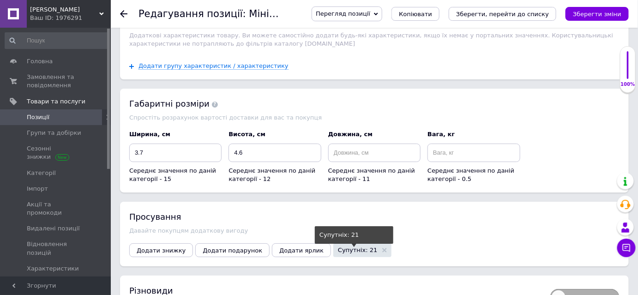
click at [338, 247] on span "Супутніх: 21" at bounding box center [357, 250] width 39 height 6
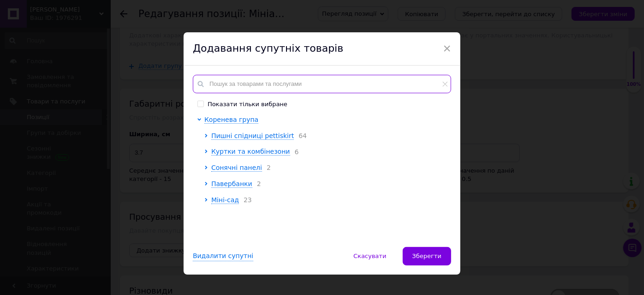
click at [245, 77] on input "text" at bounding box center [322, 84] width 258 height 18
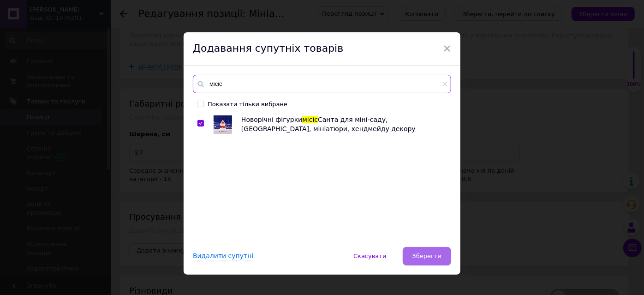
type input "місіс"
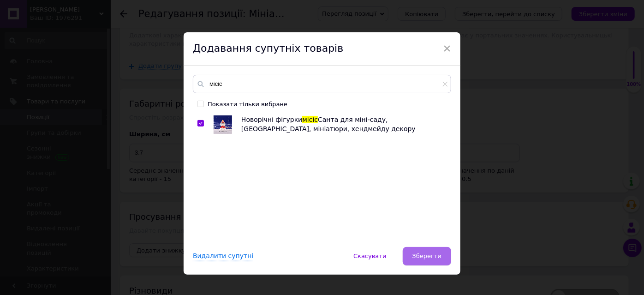
click at [431, 252] on span "Зберегти" at bounding box center [426, 255] width 29 height 7
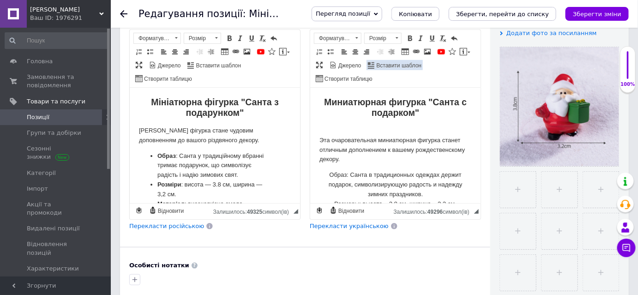
scroll to position [184, 0]
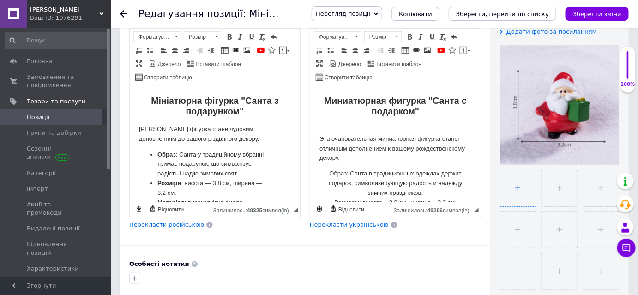
click at [519, 183] on input "file" at bounding box center [518, 188] width 36 height 36
type input "C:\fakepath\санта2.PNG"
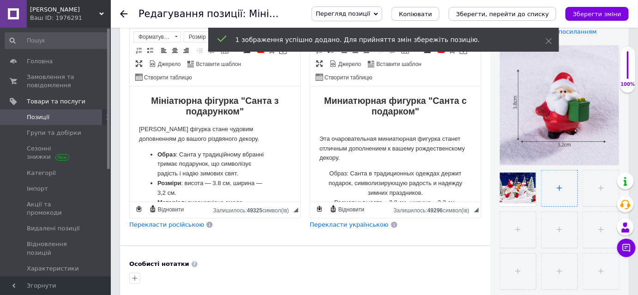
click at [556, 189] on input "file" at bounding box center [559, 188] width 36 height 36
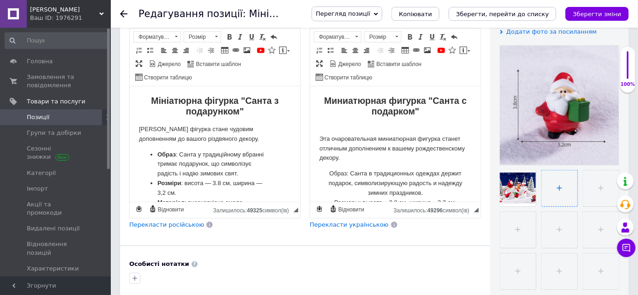
type input "C:\fakepath\сані.PNG"
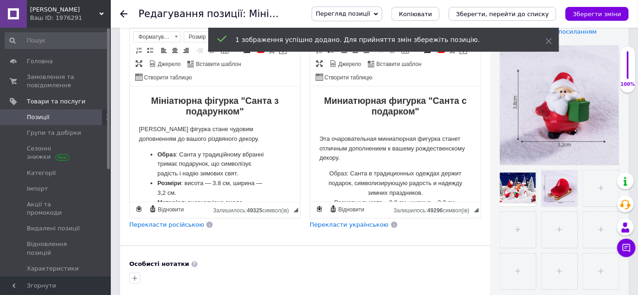
click at [386, 271] on div at bounding box center [304, 278] width 355 height 15
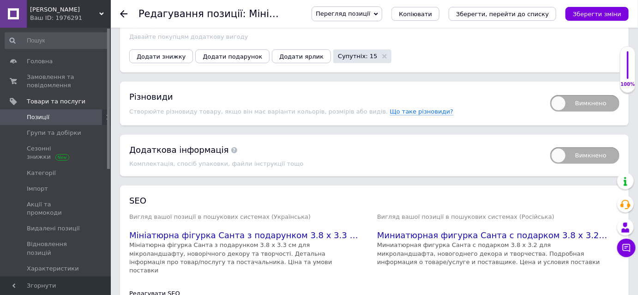
scroll to position [1274, 0]
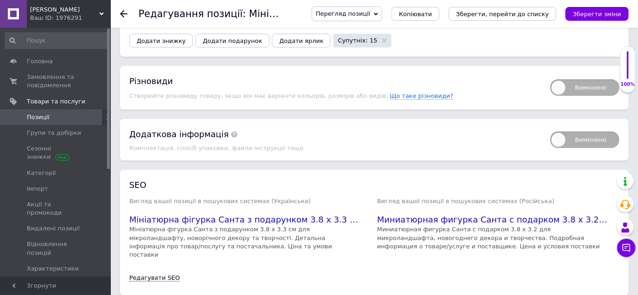
click at [592, 79] on span "Вимкнено" at bounding box center [584, 87] width 69 height 17
click at [550, 73] on input "Вимкнено" at bounding box center [547, 76] width 6 height 6
checkbox input "true"
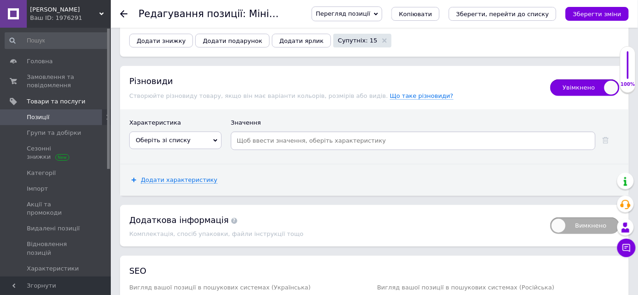
click at [203, 131] on span "Оберіть зі списку" at bounding box center [175, 140] width 92 height 18
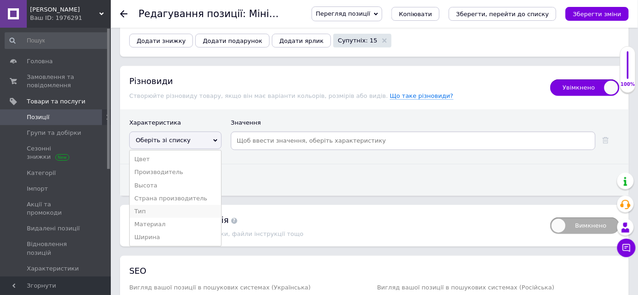
click at [140, 205] on li "Тип" at bounding box center [175, 211] width 91 height 13
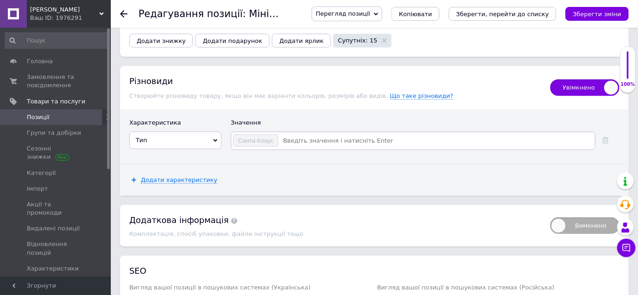
click at [304, 134] on input at bounding box center [436, 141] width 315 height 14
type input "Санчата"
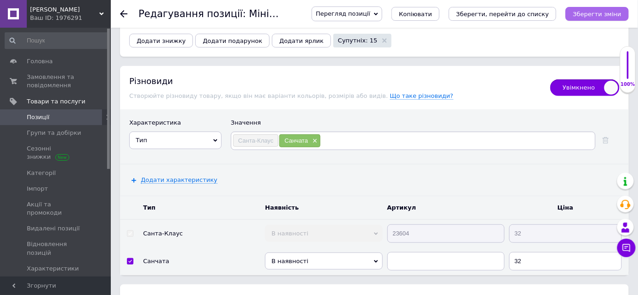
click at [603, 14] on icon "Зберегти зміни" at bounding box center [597, 14] width 48 height 7
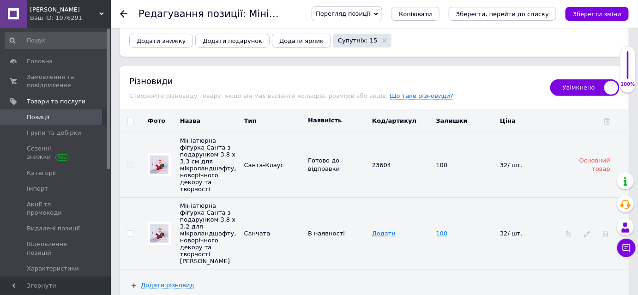
click at [164, 224] on img at bounding box center [159, 233] width 18 height 18
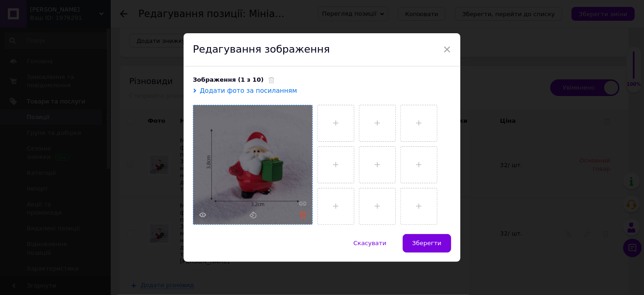
click at [299, 217] on use at bounding box center [302, 214] width 7 height 7
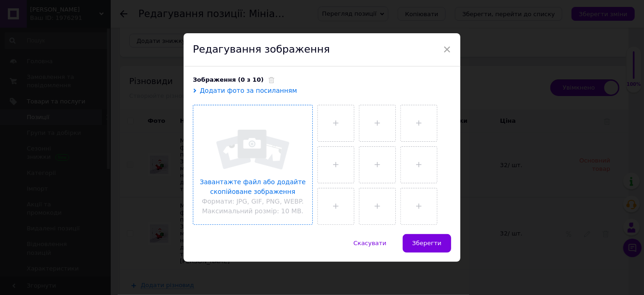
click at [274, 179] on input "file" at bounding box center [252, 164] width 119 height 119
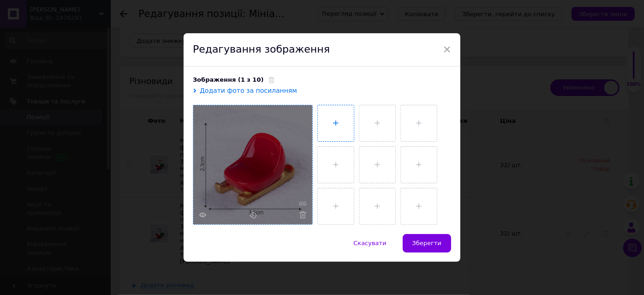
click at [340, 120] on input "file" at bounding box center [336, 123] width 36 height 36
type input "C:\fakepath\санта2.PNG"
click at [432, 242] on span "Зберегти" at bounding box center [426, 242] width 29 height 7
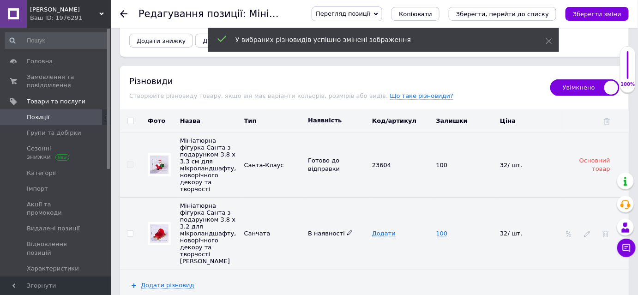
click at [332, 230] on span "В наявності" at bounding box center [330, 233] width 45 height 7
click at [347, 230] on icon at bounding box center [350, 233] width 6 height 6
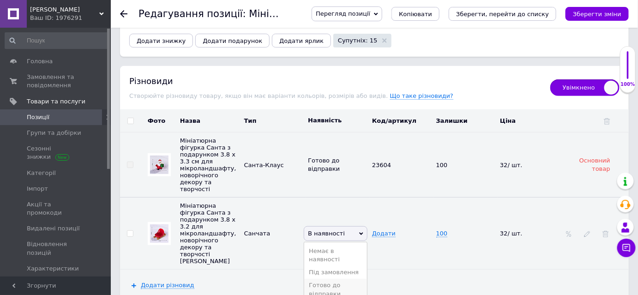
click at [333, 279] on li "Готово до відправки" at bounding box center [335, 289] width 63 height 21
click at [441, 230] on span "100" at bounding box center [442, 233] width 12 height 7
type input "1"
type input "2"
type input "10"
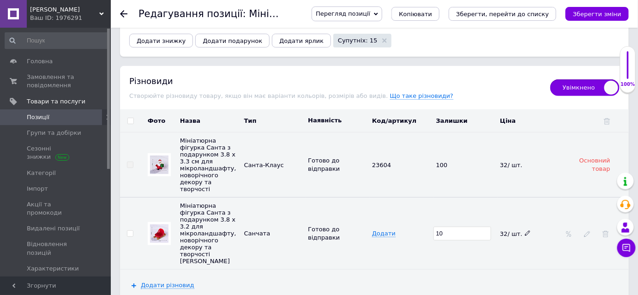
click at [528, 230] on div "32/ шт." at bounding box center [526, 233] width 53 height 7
click at [527, 230] on div "32/ шт." at bounding box center [526, 233] width 53 height 7
click at [525, 230] on icon at bounding box center [528, 233] width 6 height 6
drag, startPoint x: 508, startPoint y: 185, endPoint x: 498, endPoint y: 186, distance: 9.7
click at [498, 227] on input "32" at bounding box center [526, 234] width 58 height 14
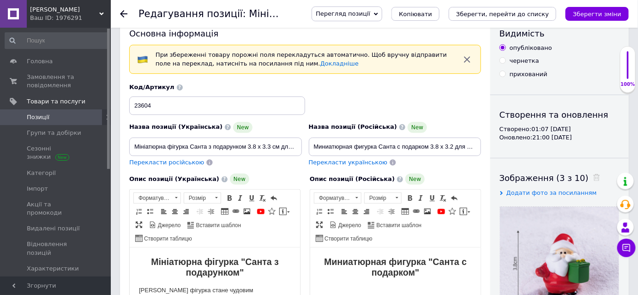
scroll to position [16, 0]
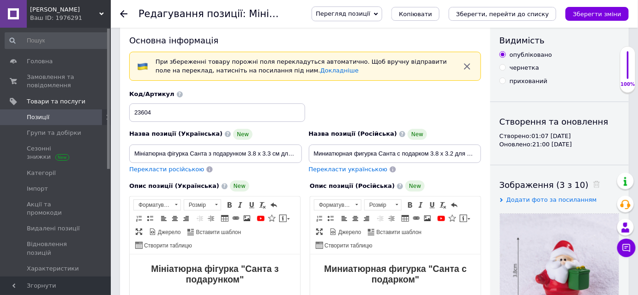
type input "20"
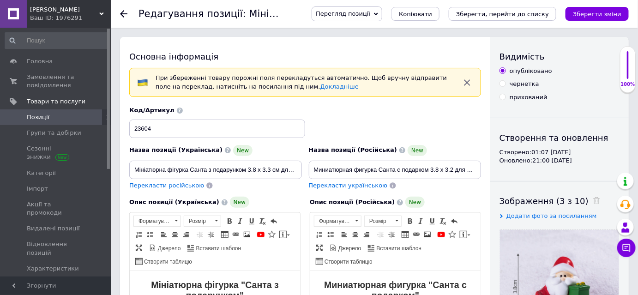
scroll to position [0, 0]
click at [483, 17] on icon "Зберегти, перейти до списку" at bounding box center [502, 14] width 93 height 7
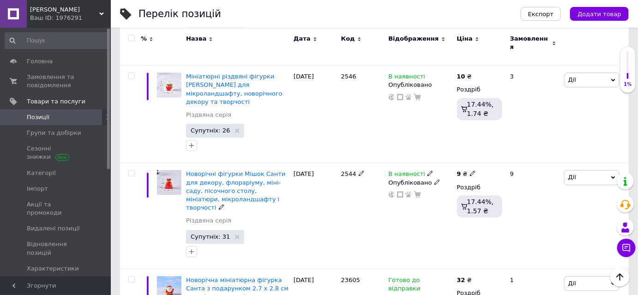
scroll to position [839, 0]
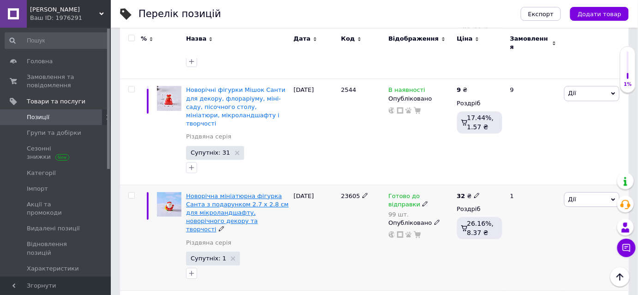
click at [230, 192] on span "Новорічна мініатюрна фігурка Санта з подарунком 2.7 х 2.8 см для мікроландшафту…" at bounding box center [237, 212] width 102 height 41
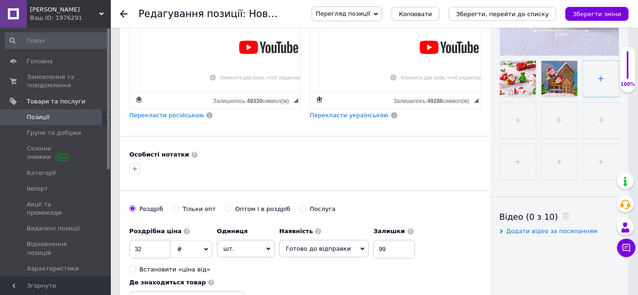
click at [603, 78] on input "file" at bounding box center [601, 79] width 36 height 36
type input "C:\fakepath\новорічні-фігурки (7).png"
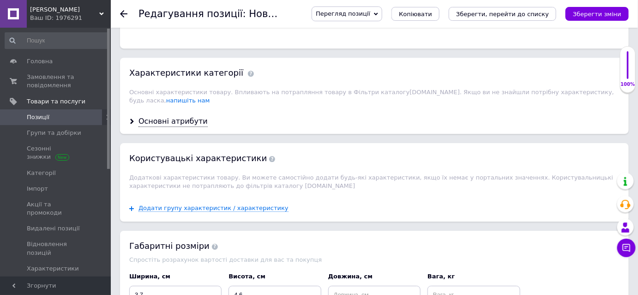
scroll to position [923, 0]
click at [179, 116] on div "Основні атрибути" at bounding box center [172, 121] width 69 height 11
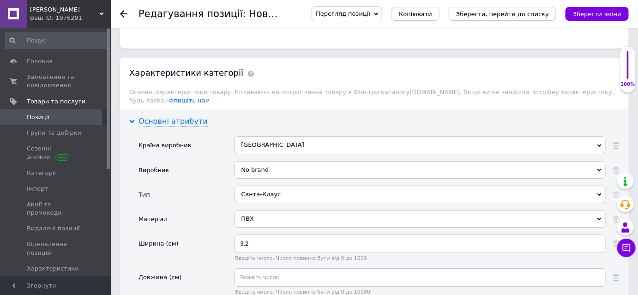
click at [176, 116] on div "Основні атрибути" at bounding box center [172, 121] width 69 height 11
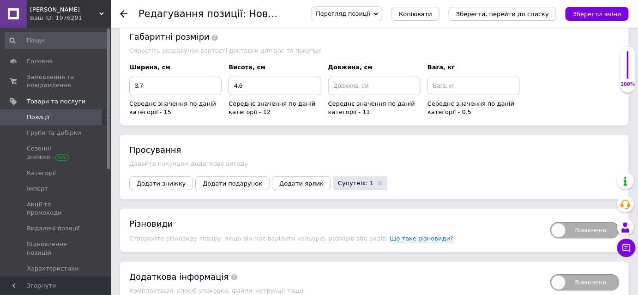
scroll to position [1132, 0]
click at [595, 221] on span "Вимкнено" at bounding box center [584, 229] width 69 height 17
click at [550, 215] on input "Вимкнено" at bounding box center [547, 218] width 6 height 6
checkbox input "true"
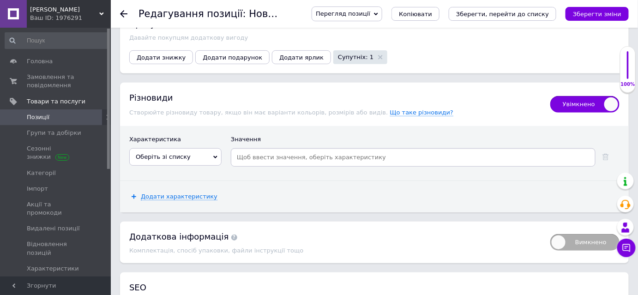
scroll to position [1258, 0]
click at [197, 148] on span "Оберіть зі списку" at bounding box center [175, 157] width 92 height 18
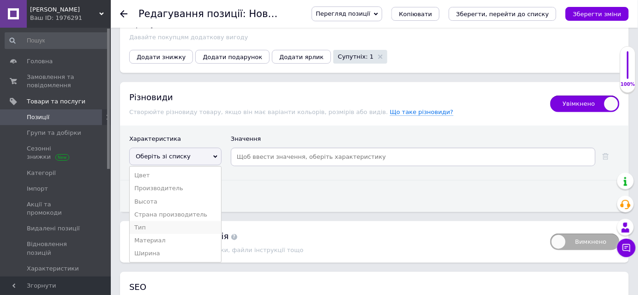
click at [170, 221] on li "Тип" at bounding box center [175, 227] width 91 height 13
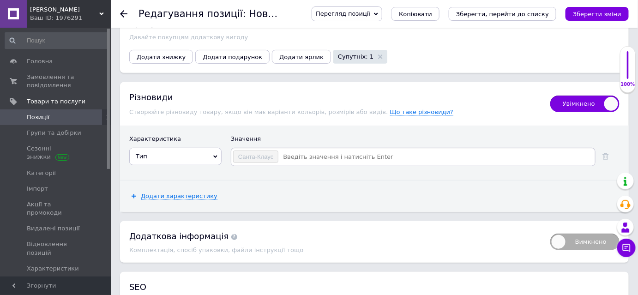
click at [289, 150] on input at bounding box center [436, 157] width 315 height 14
type input "Сані"
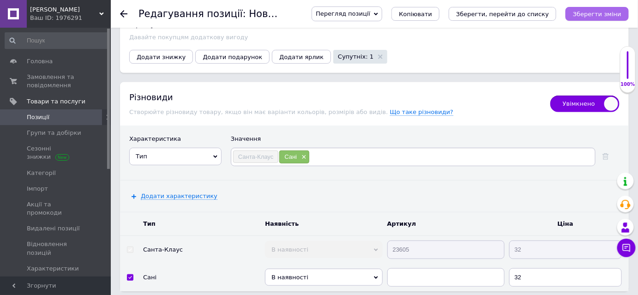
click at [604, 14] on icon "Зберегти зміни" at bounding box center [597, 14] width 48 height 7
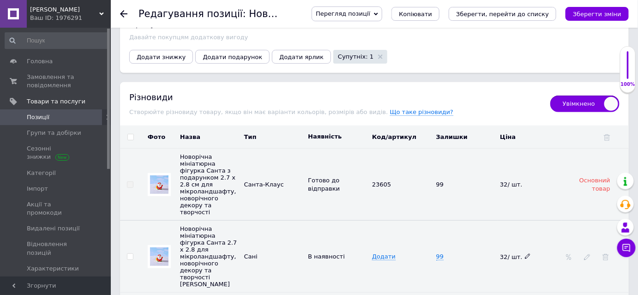
click at [525, 253] on icon at bounding box center [528, 256] width 6 height 6
drag, startPoint x: 514, startPoint y: 209, endPoint x: 496, endPoint y: 211, distance: 17.6
click at [496, 221] on tr "Новорічна мініатюрна фігурка Санта 2.7 х 2.8 для мікроландшафту, новорічного де…" at bounding box center [374, 257] width 508 height 72
type input "20"
click at [441, 253] on span "99" at bounding box center [440, 256] width 8 height 7
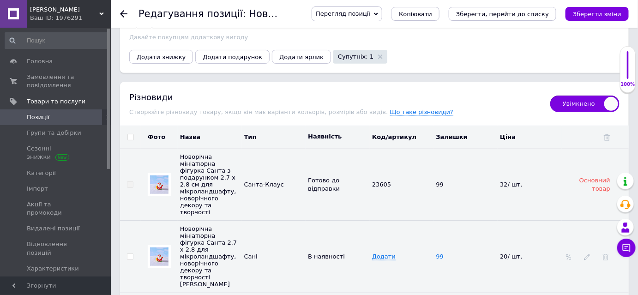
click at [440, 253] on span "99" at bounding box center [440, 256] width 8 height 7
type input "9"
type input "10"
click at [340, 253] on span "В наявності" at bounding box center [330, 256] width 45 height 7
click at [347, 253] on icon at bounding box center [350, 256] width 6 height 6
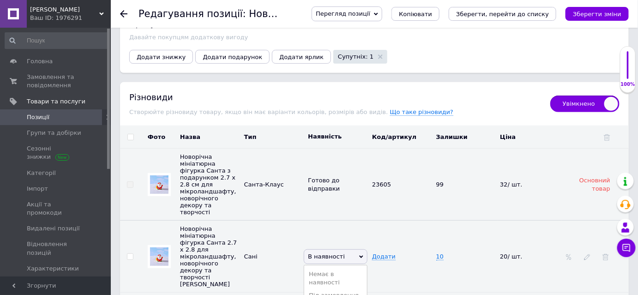
click at [163, 247] on img at bounding box center [159, 256] width 18 height 18
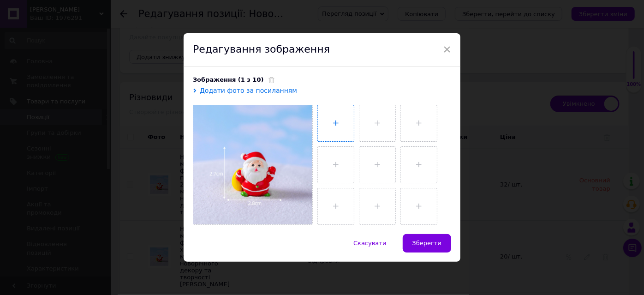
click at [338, 131] on input "file" at bounding box center [336, 123] width 36 height 36
type input "C:\fakepath\новорічні-фігурки (7).png"
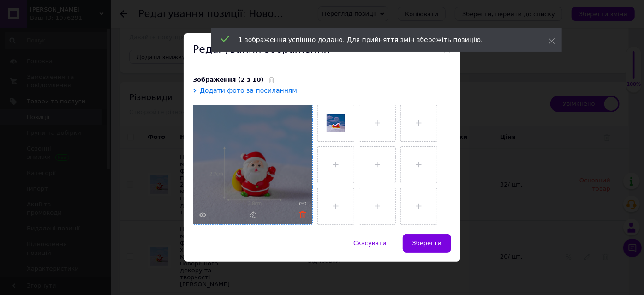
click at [301, 215] on icon at bounding box center [302, 214] width 7 height 7
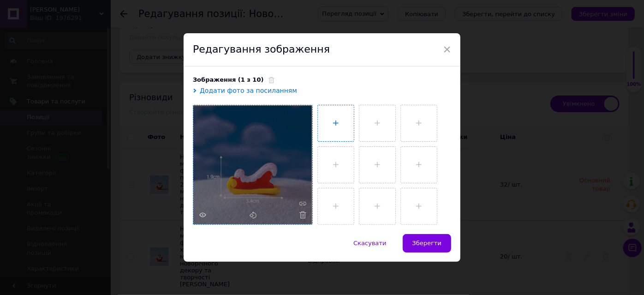
click at [329, 131] on input "file" at bounding box center [336, 123] width 36 height 36
click at [433, 241] on span "Зберегти" at bounding box center [426, 242] width 29 height 7
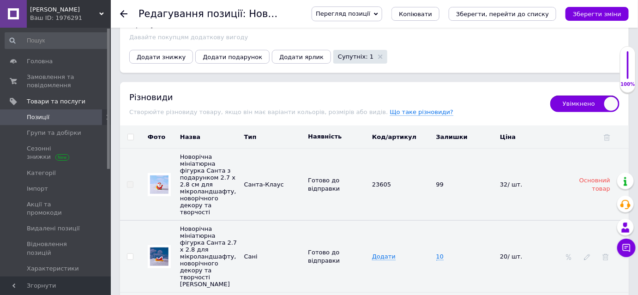
click at [213, 225] on span "Новорічна мініатюрна фігурка Санта 2.7 х 2.8 для мікроландшафту, новорічного де…" at bounding box center [208, 256] width 57 height 62
click at [160, 247] on img at bounding box center [159, 256] width 18 height 18
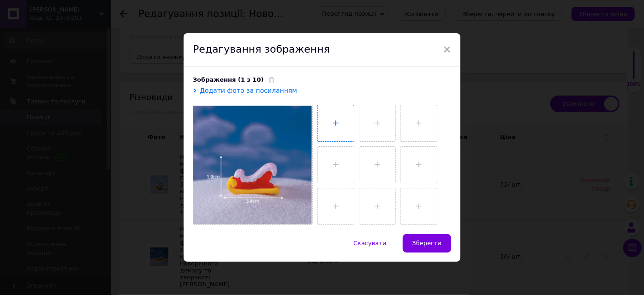
click at [331, 125] on input "file" at bounding box center [336, 123] width 36 height 36
type input "C:\fakepath\Санта (1).png"
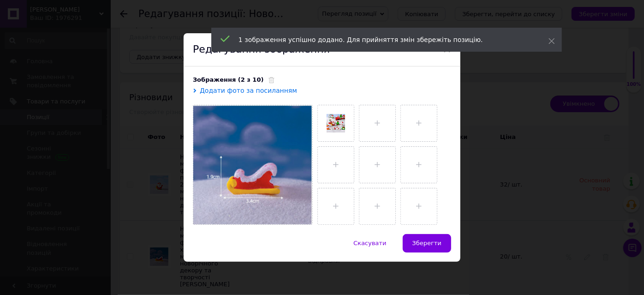
click at [433, 238] on button "Зберегти" at bounding box center [427, 243] width 48 height 18
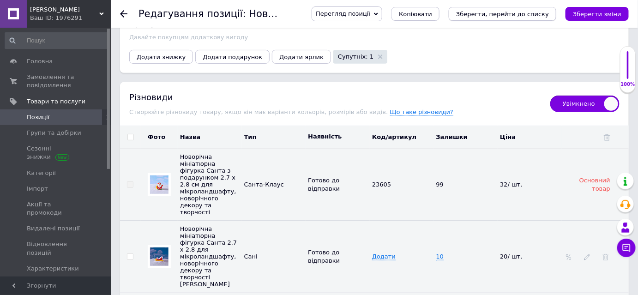
click at [484, 16] on icon "Зберегти, перейти до списку" at bounding box center [502, 14] width 93 height 7
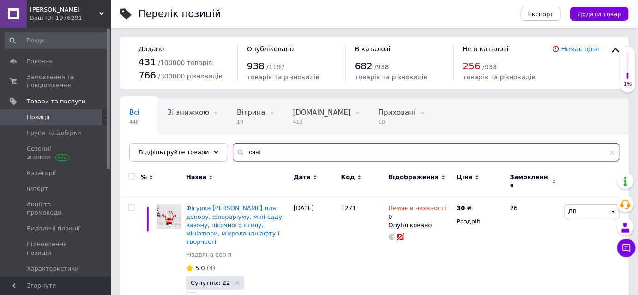
drag, startPoint x: 274, startPoint y: 158, endPoint x: 235, endPoint y: 153, distance: 39.0
click at [235, 153] on input "сані" at bounding box center [426, 152] width 387 height 18
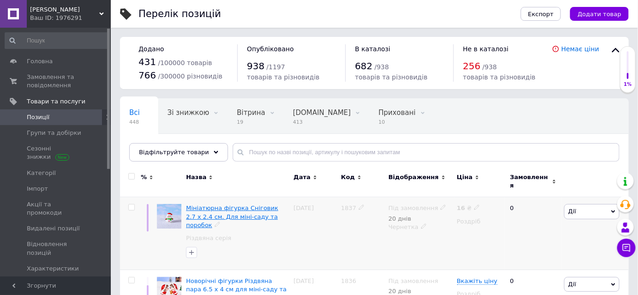
click at [239, 210] on span "Мініатюрна фігурка Сніговик 2.7 х 2.4 см. Для міні-саду та поробок" at bounding box center [232, 216] width 92 height 24
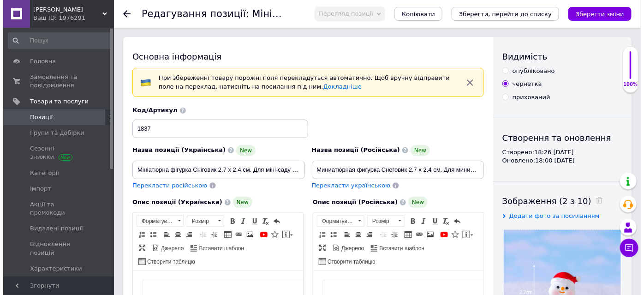
scroll to position [167, 0]
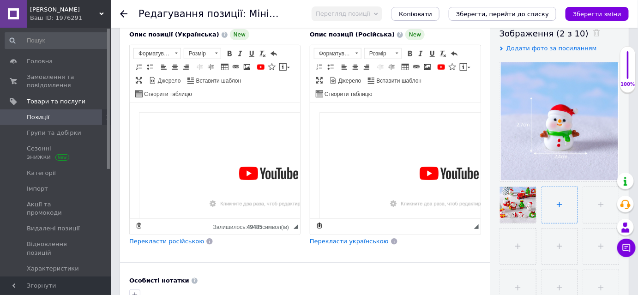
click at [561, 205] on input "file" at bounding box center [559, 205] width 36 height 36
type input "C:\fakepath\Санта.PNG"
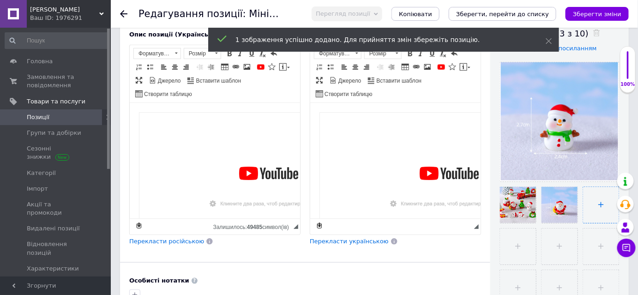
click at [602, 199] on input "file" at bounding box center [601, 205] width 36 height 36
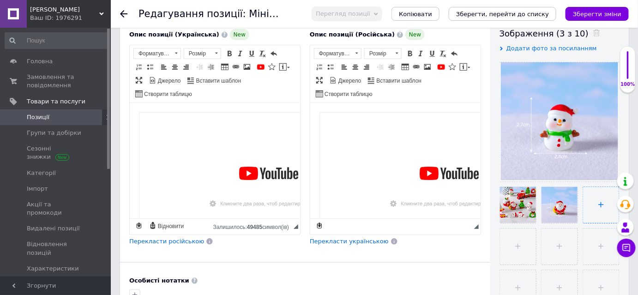
type input "C:\fakepath\Сани1.JPG"
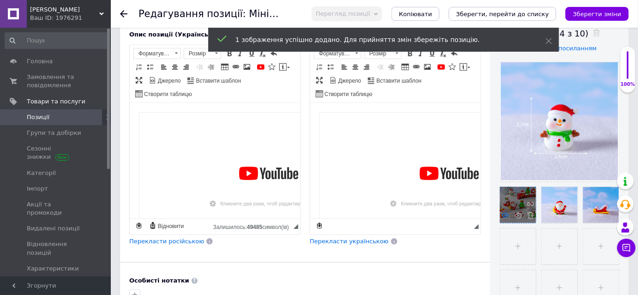
click at [502, 214] on use at bounding box center [505, 215] width 7 height 5
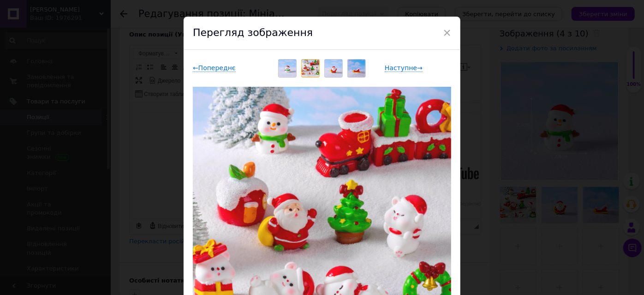
scroll to position [0, 0]
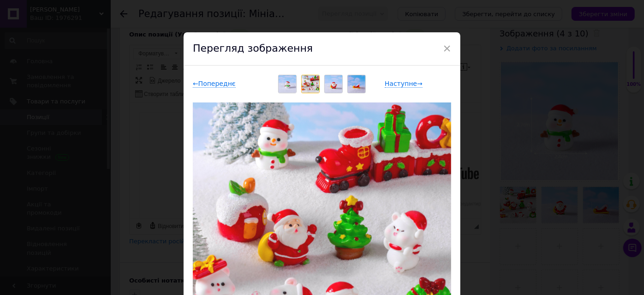
click at [311, 87] on img at bounding box center [311, 84] width 18 height 18
click at [445, 48] on span "×" at bounding box center [447, 49] width 8 height 16
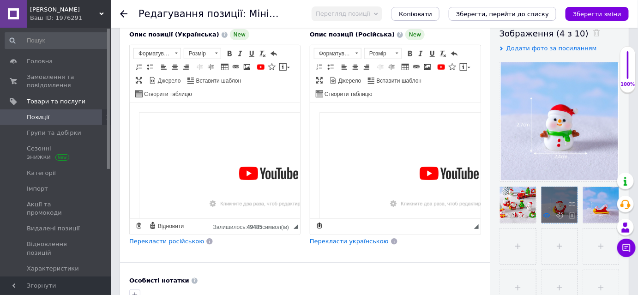
click at [545, 215] on use at bounding box center [546, 215] width 7 height 5
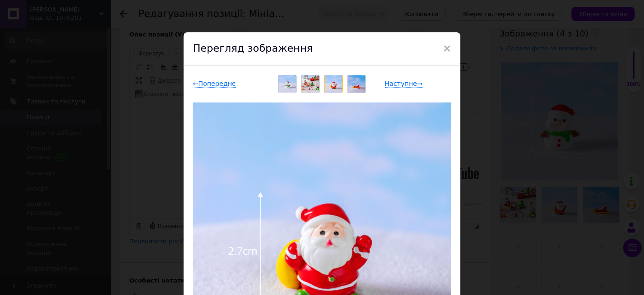
click at [447, 50] on span "×" at bounding box center [447, 49] width 8 height 16
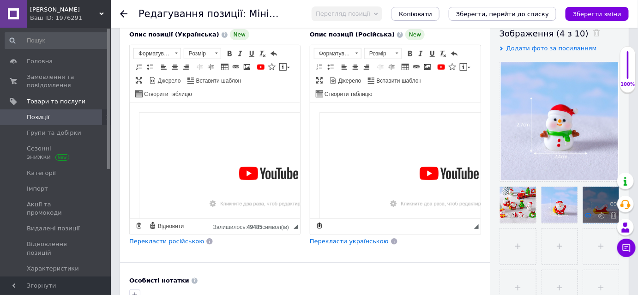
click at [589, 214] on icon at bounding box center [588, 215] width 7 height 7
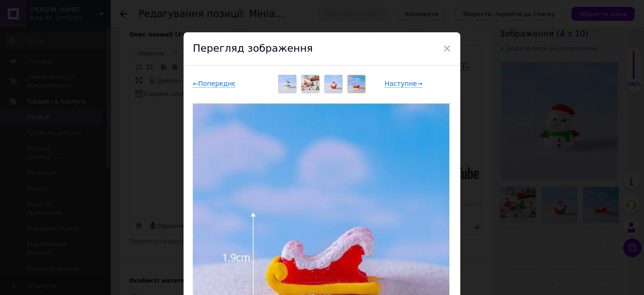
click at [445, 49] on span "×" at bounding box center [447, 49] width 8 height 16
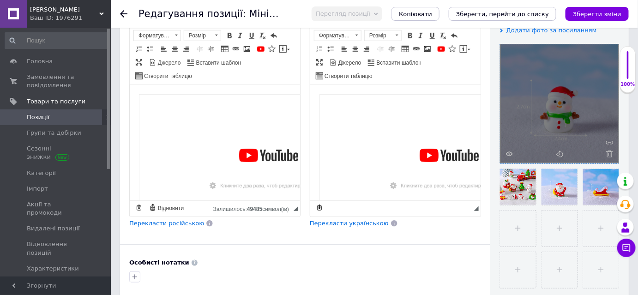
scroll to position [167, 0]
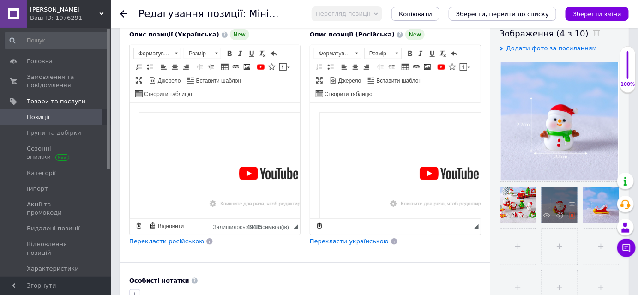
click at [572, 214] on icon at bounding box center [571, 215] width 7 height 7
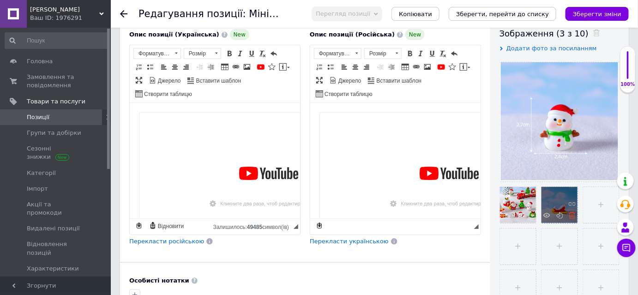
click at [572, 214] on icon at bounding box center [571, 215] width 7 height 7
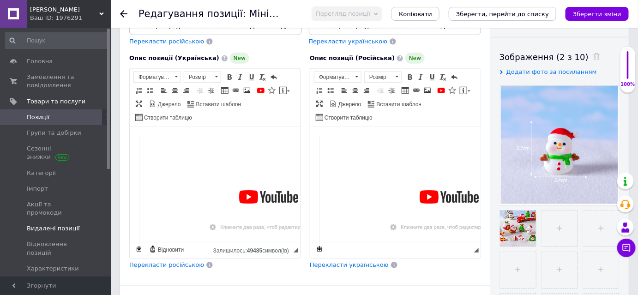
scroll to position [0, 0]
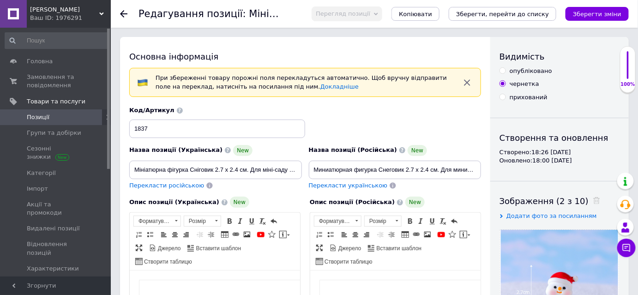
click at [478, 12] on icon "Зберегти, перейти до списку" at bounding box center [502, 14] width 93 height 7
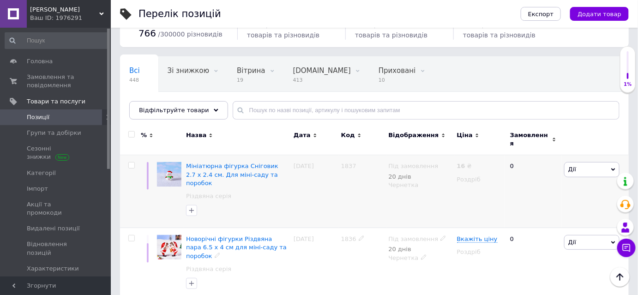
scroll to position [42, 0]
click at [598, 162] on span "Дії" at bounding box center [591, 169] width 55 height 15
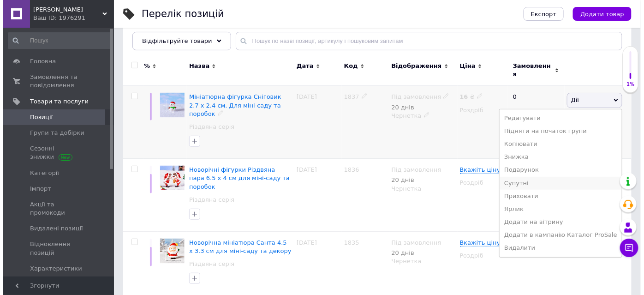
scroll to position [125, 0]
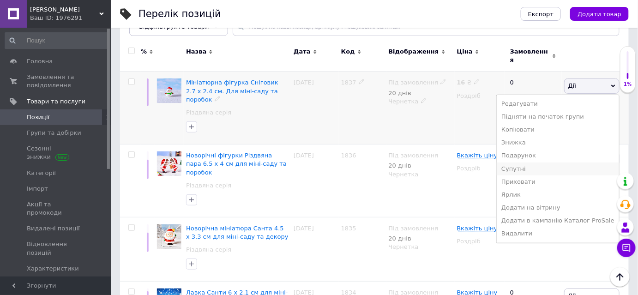
click at [534, 164] on li "Супутні" at bounding box center [557, 168] width 122 height 13
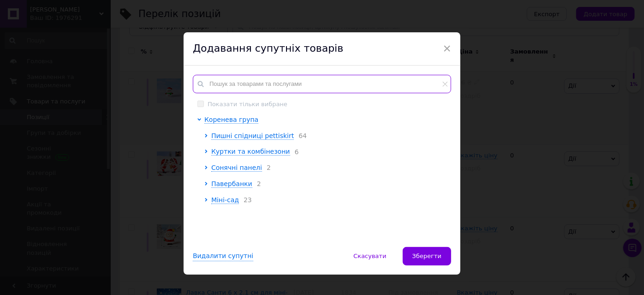
click at [235, 89] on input "text" at bounding box center [322, 84] width 258 height 18
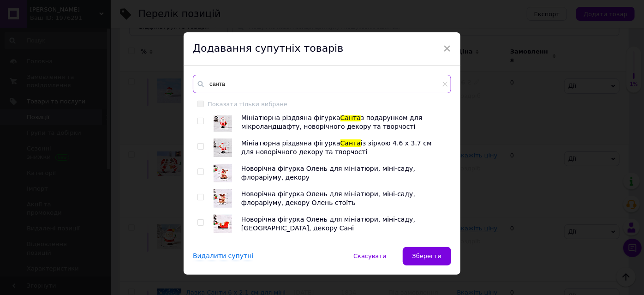
scroll to position [587, 0]
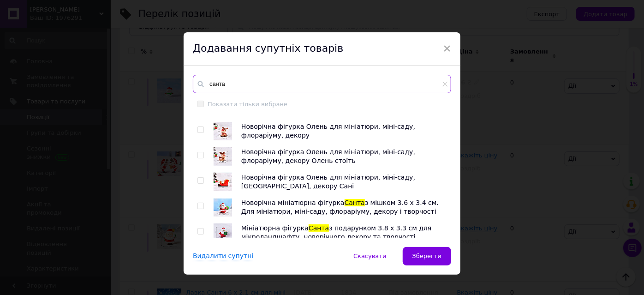
type input "санта"
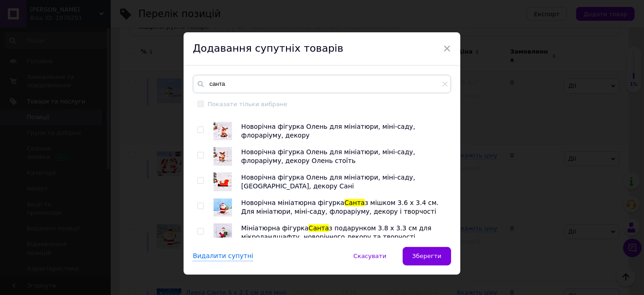
click at [201, 254] on input "checkbox" at bounding box center [200, 257] width 6 height 6
checkbox input "true"
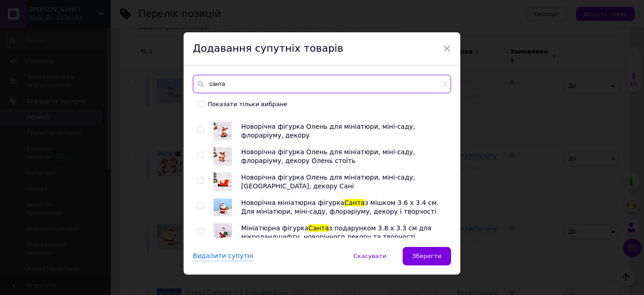
drag, startPoint x: 227, startPoint y: 82, endPoint x: 209, endPoint y: 84, distance: 18.1
click at [209, 84] on input "санта" at bounding box center [322, 84] width 258 height 18
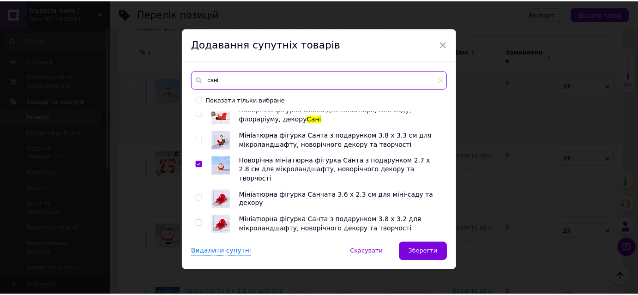
scroll to position [11, 0]
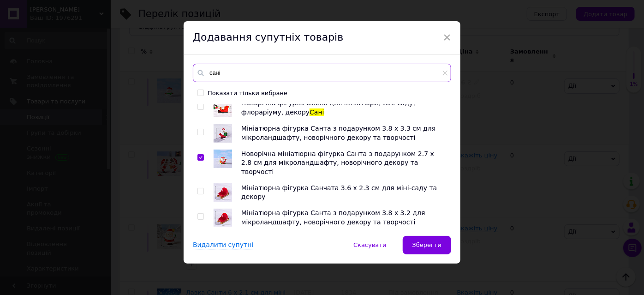
type input "сані"
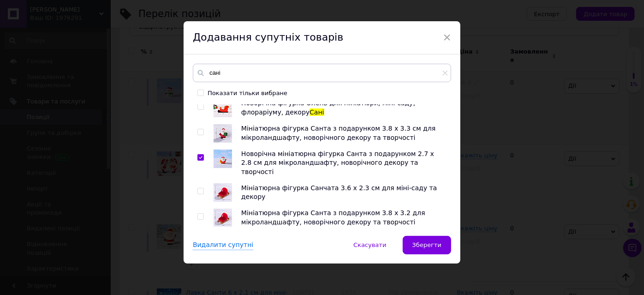
click at [198, 248] on input "checkbox" at bounding box center [200, 251] width 6 height 6
checkbox input "true"
click at [430, 246] on span "Зберегти" at bounding box center [426, 244] width 29 height 7
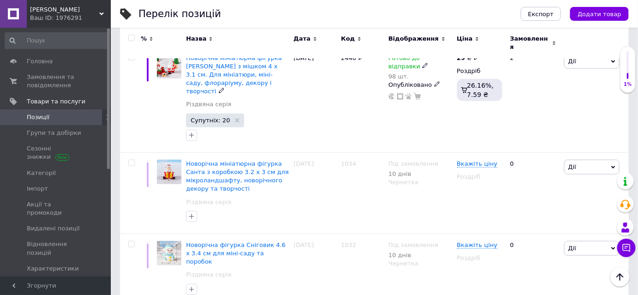
scroll to position [1389, 0]
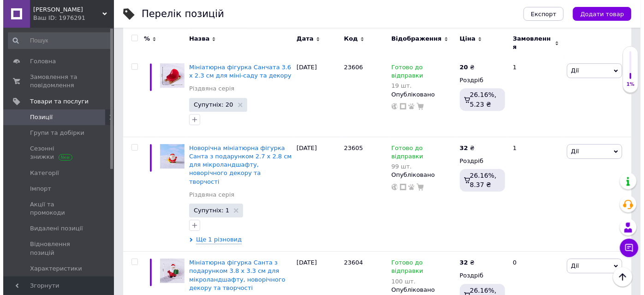
scroll to position [843, 0]
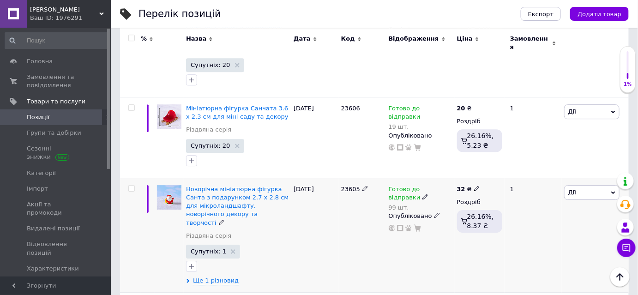
click at [579, 185] on span "Дії" at bounding box center [591, 192] width 55 height 15
click at [530, 269] on li "Супутні" at bounding box center [557, 275] width 122 height 13
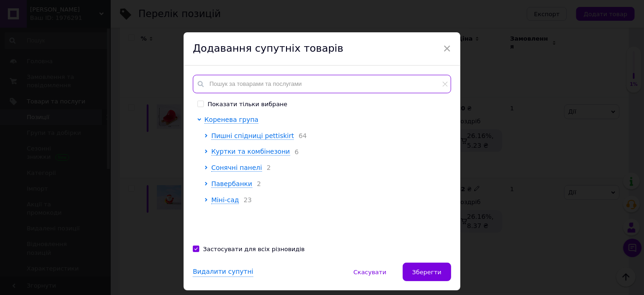
click at [221, 83] on input "text" at bounding box center [322, 84] width 258 height 18
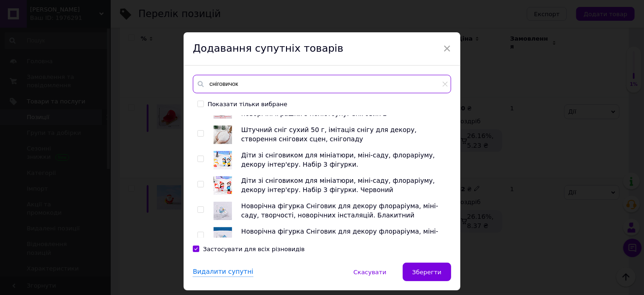
scroll to position [0, 0]
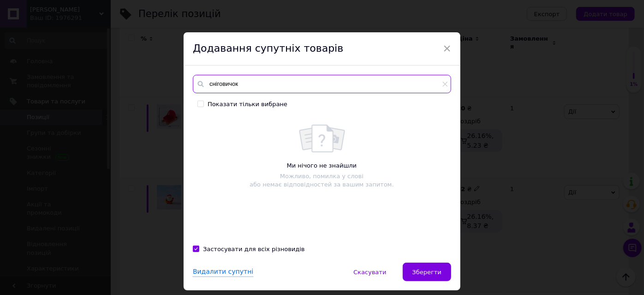
drag, startPoint x: 241, startPoint y: 79, endPoint x: 224, endPoint y: 84, distance: 17.6
click at [224, 84] on input "сніговичок" at bounding box center [322, 84] width 258 height 18
type input "снігов"
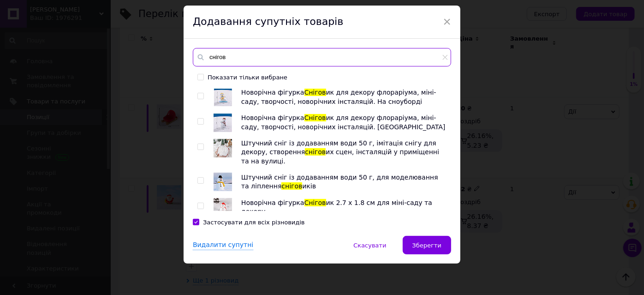
scroll to position [396, 0]
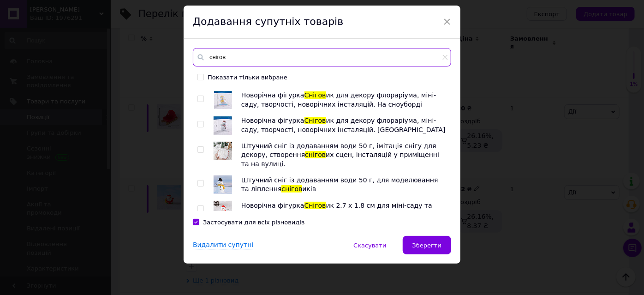
drag, startPoint x: 237, startPoint y: 58, endPoint x: 203, endPoint y: 59, distance: 33.7
click at [203, 59] on div "снігов" at bounding box center [322, 57] width 258 height 18
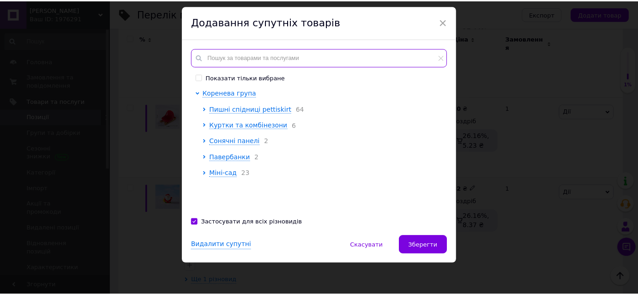
scroll to position [0, 0]
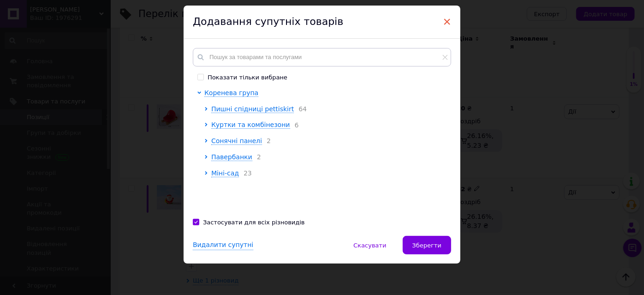
click at [446, 18] on span "×" at bounding box center [447, 22] width 8 height 16
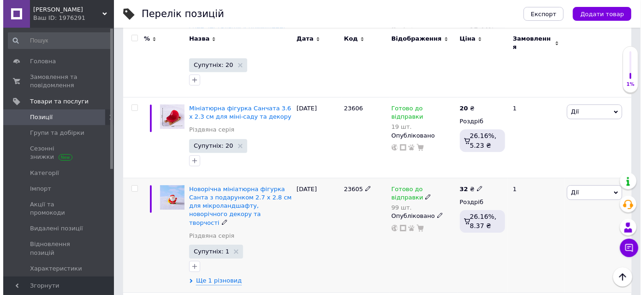
scroll to position [801, 0]
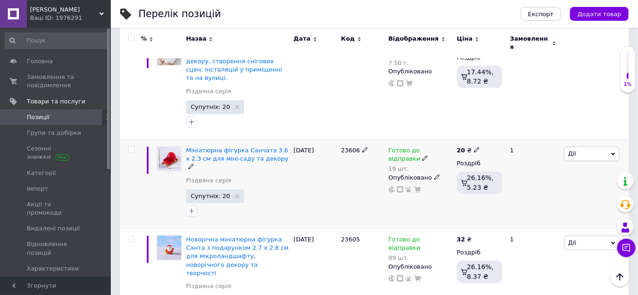
click at [233, 189] on span "Супутніх: 20" at bounding box center [215, 196] width 58 height 14
click at [235, 194] on use at bounding box center [237, 196] width 5 height 5
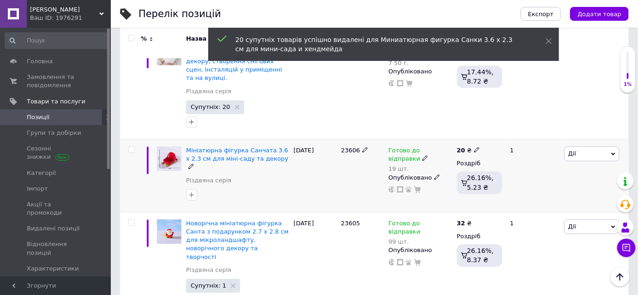
click at [573, 150] on span "Дії" at bounding box center [572, 153] width 8 height 7
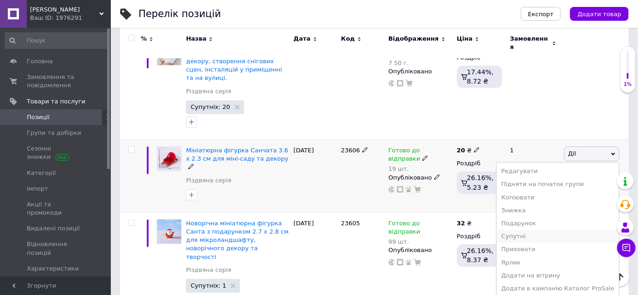
click at [544, 230] on li "Супутні" at bounding box center [557, 236] width 122 height 13
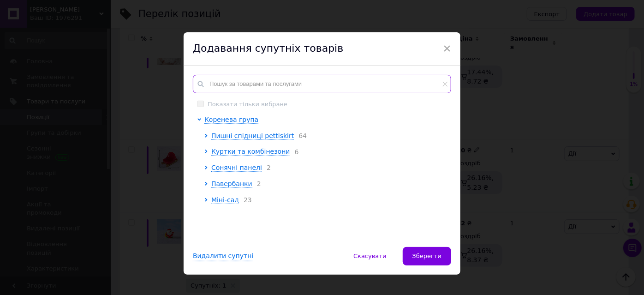
click at [273, 88] on input "text" at bounding box center [322, 84] width 258 height 18
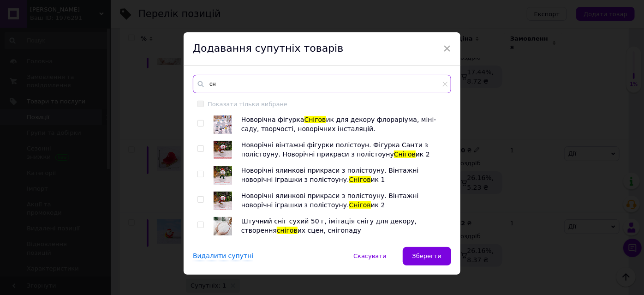
type input "с"
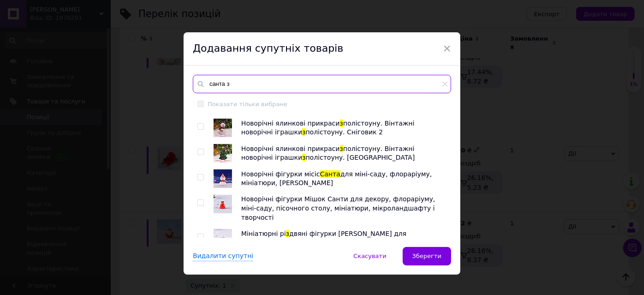
scroll to position [251, 0]
type input "санта з"
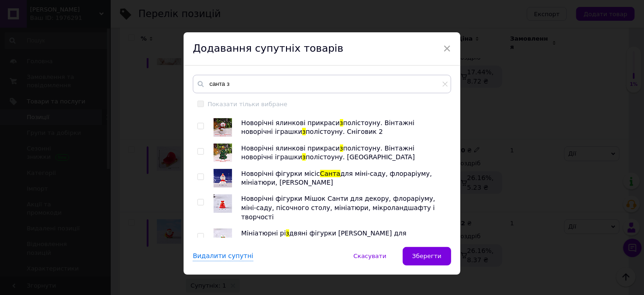
click at [198, 174] on input "checkbox" at bounding box center [200, 177] width 6 height 6
checkbox input "true"
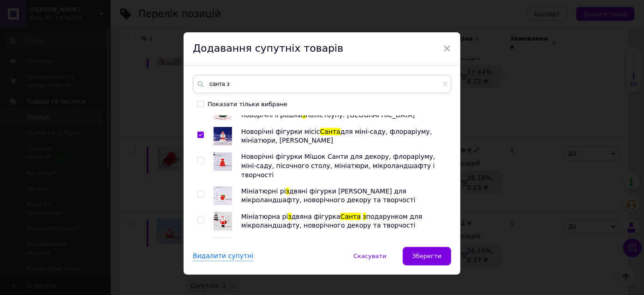
scroll to position [335, 0]
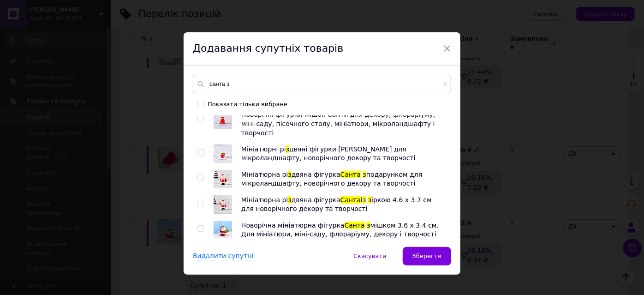
click at [200, 246] on div at bounding box center [201, 255] width 9 height 18
click at [201, 251] on input "checkbox" at bounding box center [200, 254] width 6 height 6
checkbox input "true"
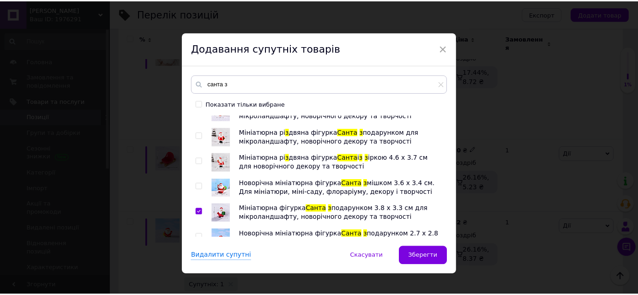
scroll to position [403, 0]
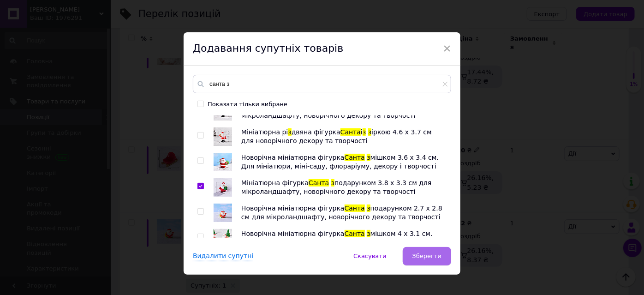
click at [424, 254] on span "Зберегти" at bounding box center [426, 255] width 29 height 7
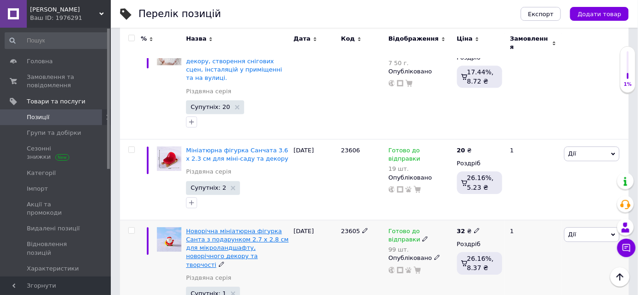
click at [204, 227] on span "Новорічна мініатюрна фігурка Санта з подарунком 2.7 х 2.8 см для мікроландшафту…" at bounding box center [237, 247] width 102 height 41
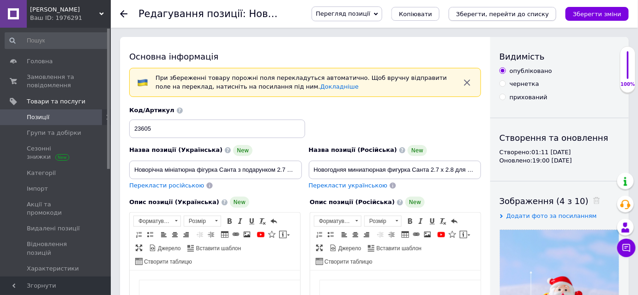
click at [496, 13] on icon "Зберегти, перейти до списку" at bounding box center [502, 14] width 93 height 7
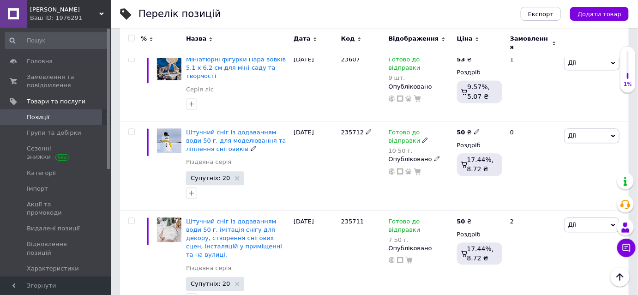
scroll to position [755, 0]
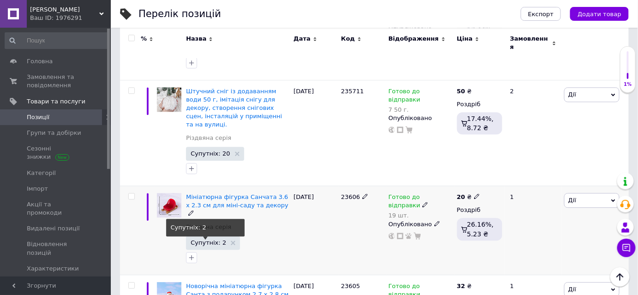
click at [211, 239] on span "Супутніх: 2" at bounding box center [209, 242] width 36 height 6
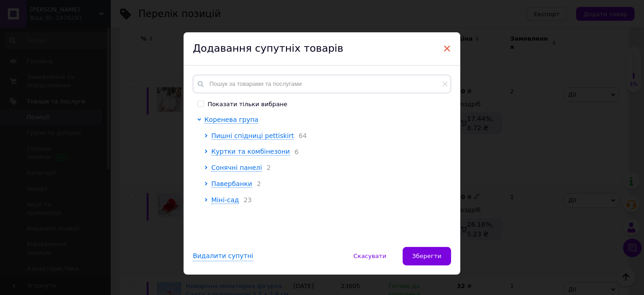
click at [447, 47] on span "×" at bounding box center [447, 49] width 8 height 16
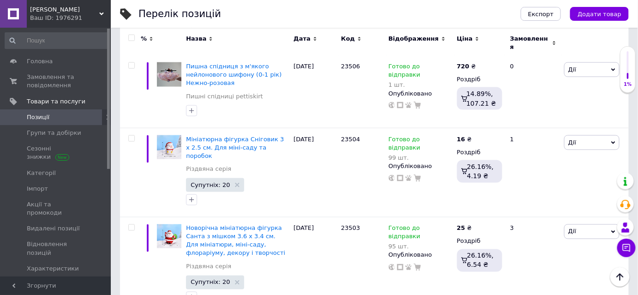
scroll to position [1547, 0]
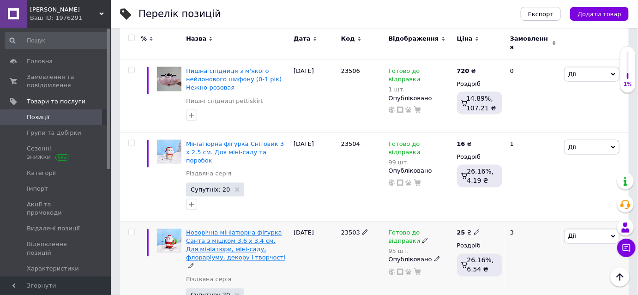
click at [240, 229] on span "Новорічна мініатюрна фігурка Санта з мішком 3.6 х 3.4 см. Для мініатюри, міні-с…" at bounding box center [235, 245] width 99 height 32
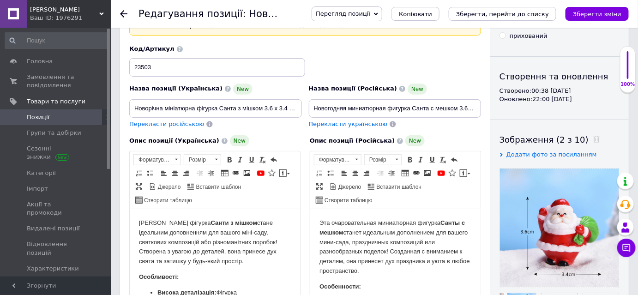
scroll to position [42, 0]
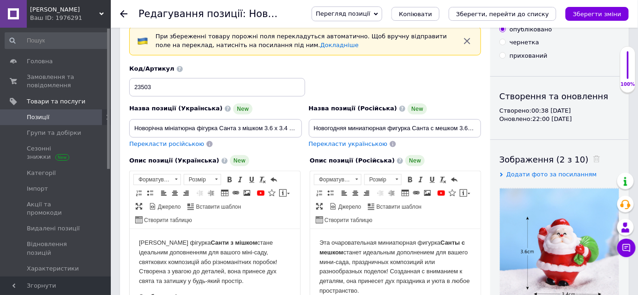
click at [482, 15] on icon "Зберегти, перейти до списку" at bounding box center [502, 14] width 93 height 7
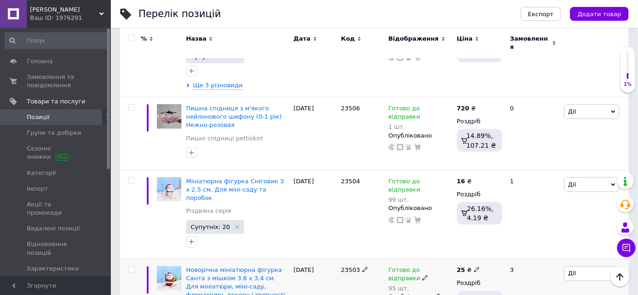
scroll to position [1631, 0]
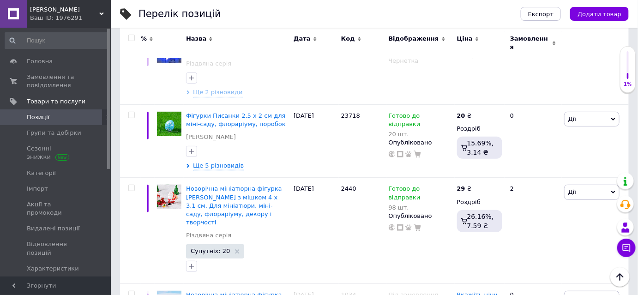
scroll to position [1205, 0]
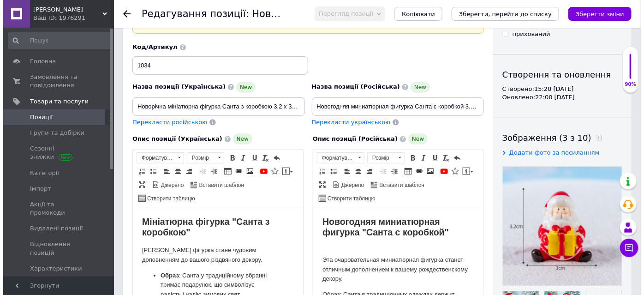
scroll to position [167, 0]
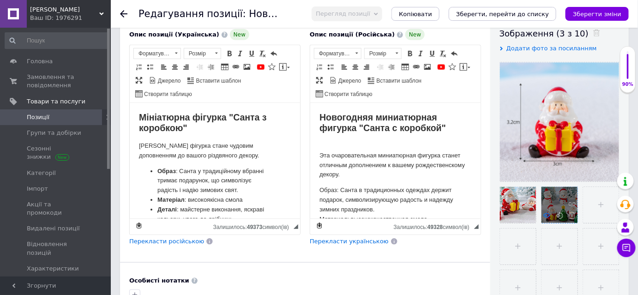
click at [545, 212] on icon at bounding box center [546, 215] width 7 height 7
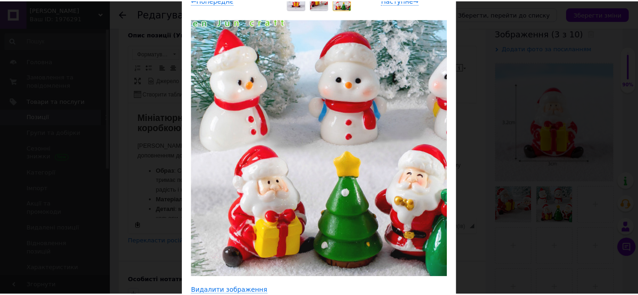
scroll to position [42, 0]
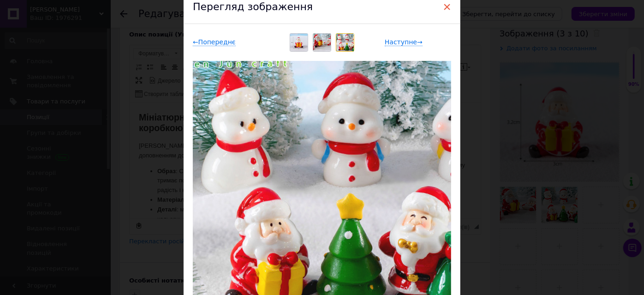
click at [447, 6] on span "×" at bounding box center [447, 7] width 8 height 16
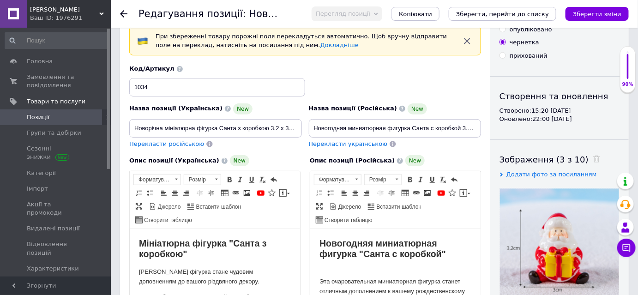
scroll to position [0, 0]
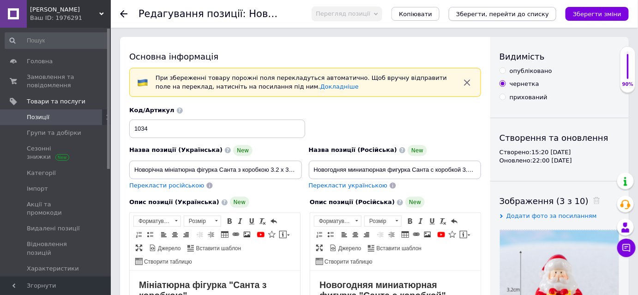
click at [478, 16] on icon "Зберегти, перейти до списку" at bounding box center [502, 14] width 93 height 7
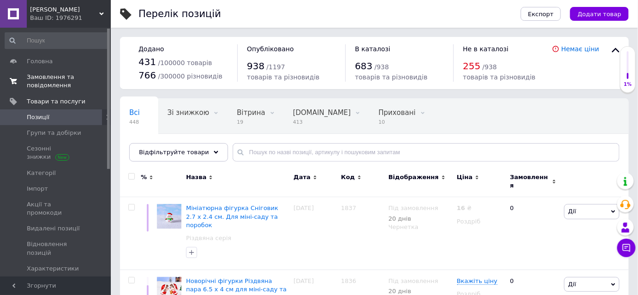
click at [62, 88] on span "Замовлення та повідомлення" at bounding box center [56, 81] width 59 height 17
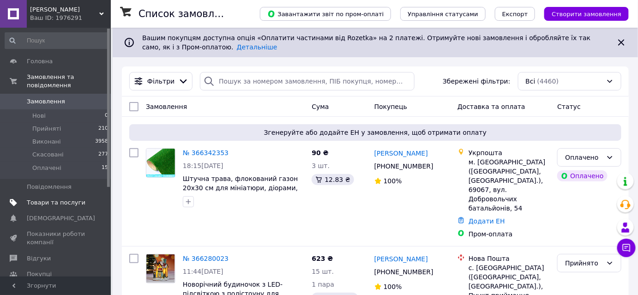
click at [33, 198] on span "Товари та послуги" at bounding box center [56, 202] width 59 height 8
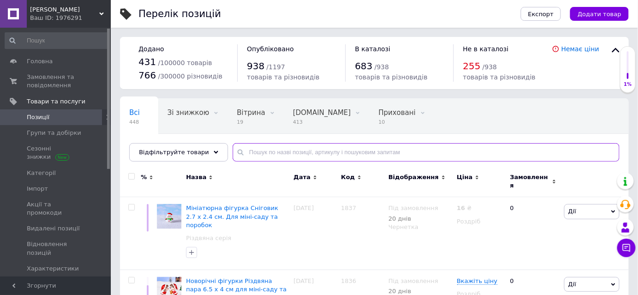
click at [249, 149] on input "text" at bounding box center [426, 152] width 387 height 18
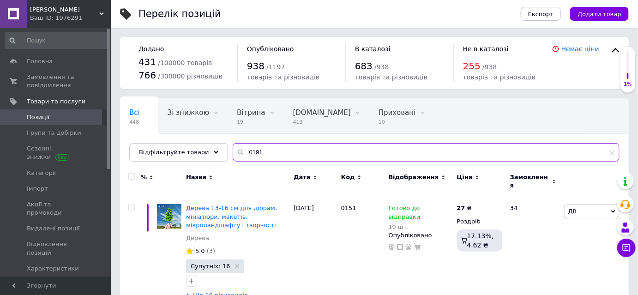
type input "0191"
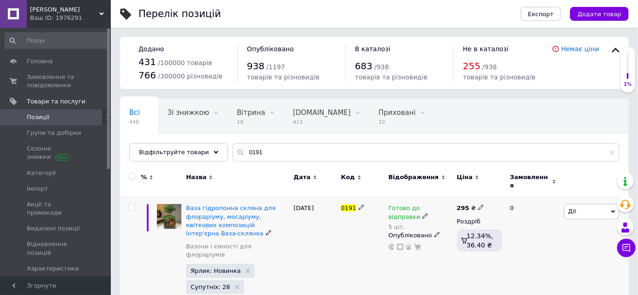
click at [422, 213] on icon at bounding box center [425, 216] width 6 height 6
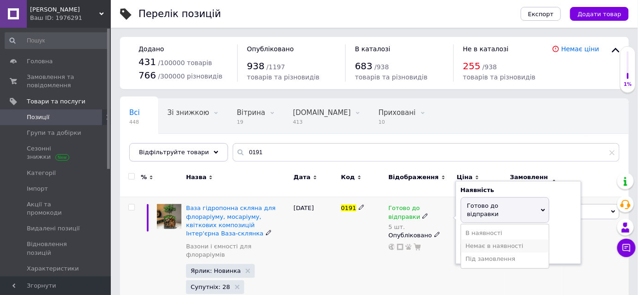
click at [480, 239] on li "Немає в наявності" at bounding box center [505, 245] width 88 height 13
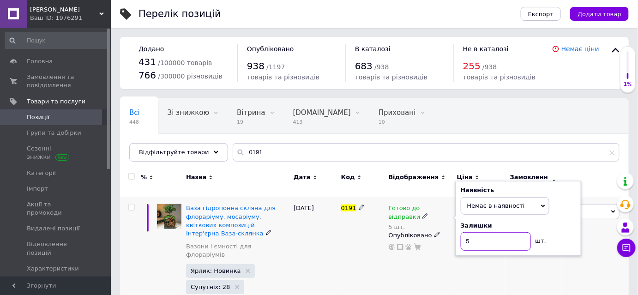
click at [480, 233] on input "5" at bounding box center [495, 241] width 70 height 18
type input "0"
click at [364, 249] on div "0191" at bounding box center [363, 258] width 48 height 122
click at [321, 257] on div "[DATE]" at bounding box center [315, 258] width 48 height 122
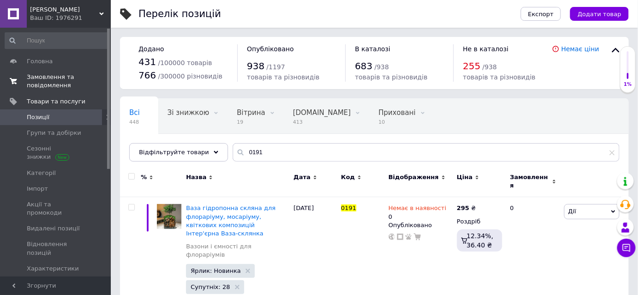
click at [52, 78] on span "Замовлення та повідомлення" at bounding box center [56, 81] width 59 height 17
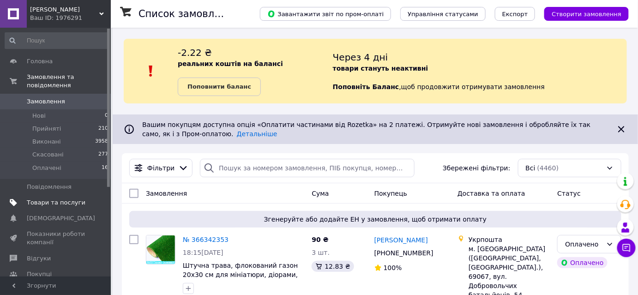
click at [36, 198] on span "Товари та послуги" at bounding box center [56, 202] width 59 height 8
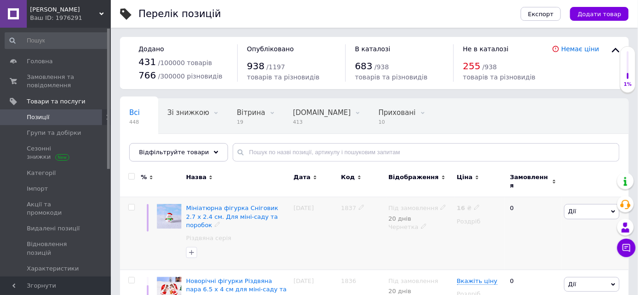
scroll to position [42, 0]
